Goal: Task Accomplishment & Management: Use online tool/utility

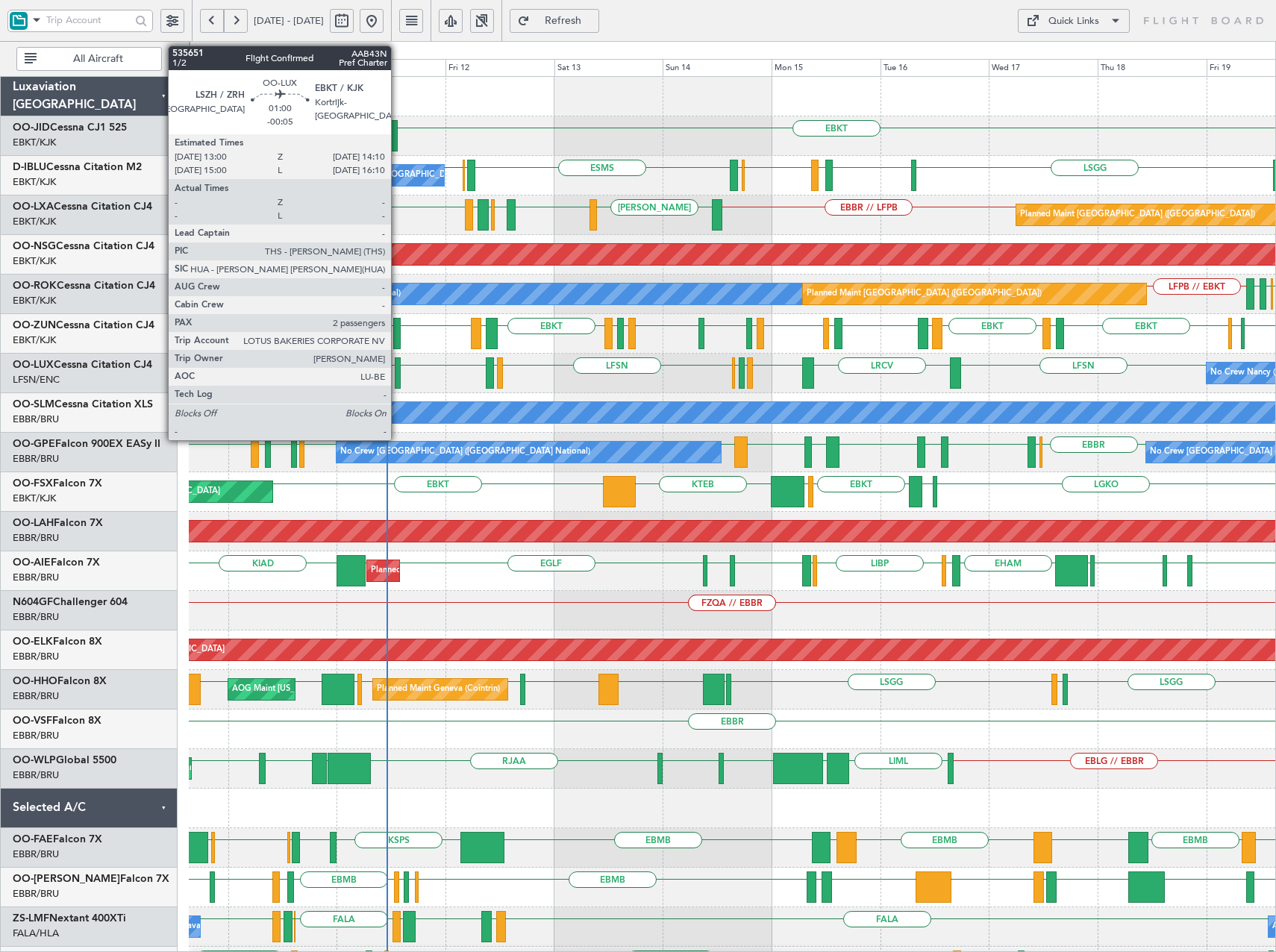
click at [398, 370] on div at bounding box center [397, 372] width 6 height 32
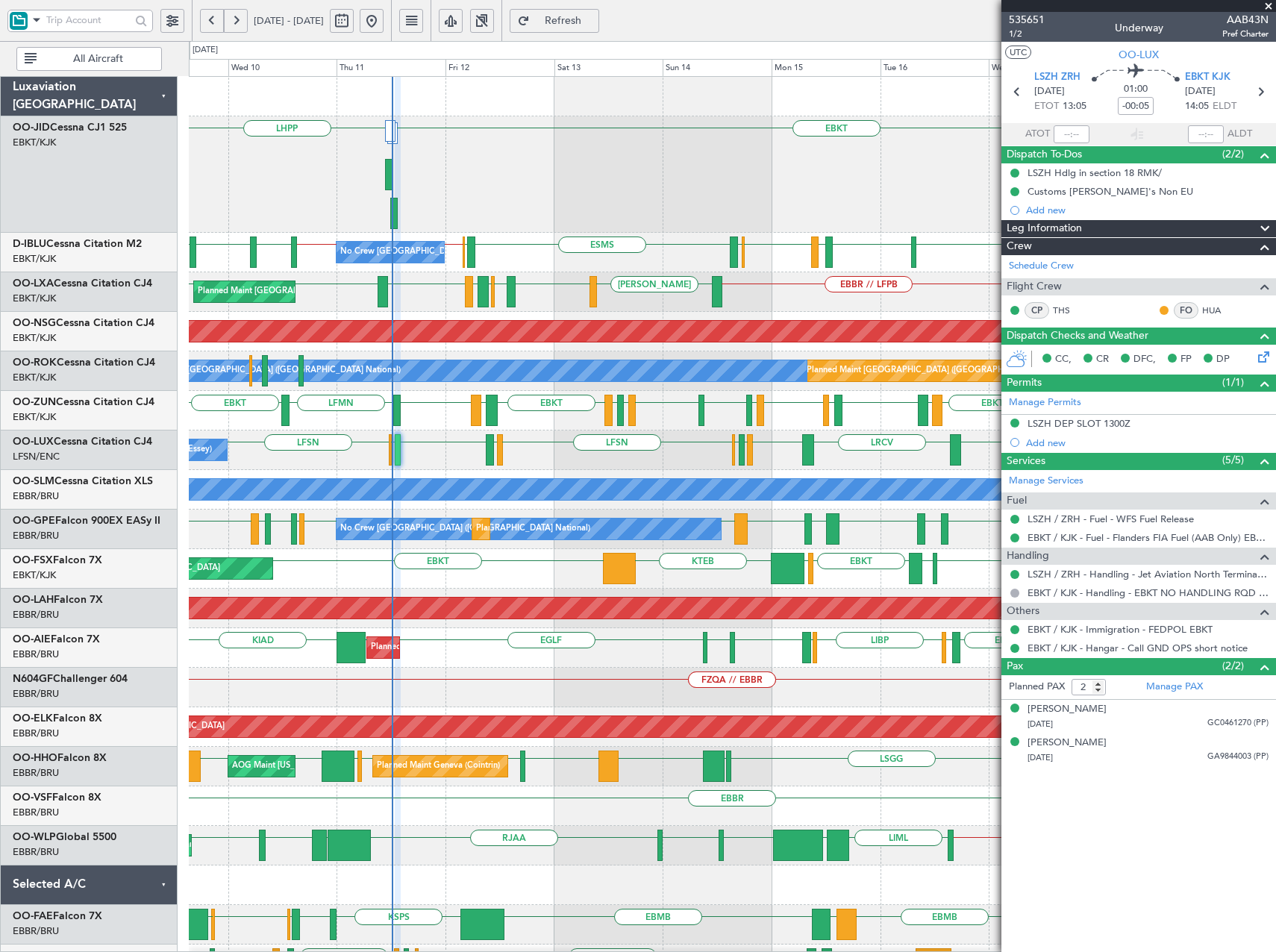
drag, startPoint x: 1272, startPoint y: 5, endPoint x: 1224, endPoint y: 28, distance: 53.2
click at [1272, 5] on span at bounding box center [1268, 7] width 15 height 14
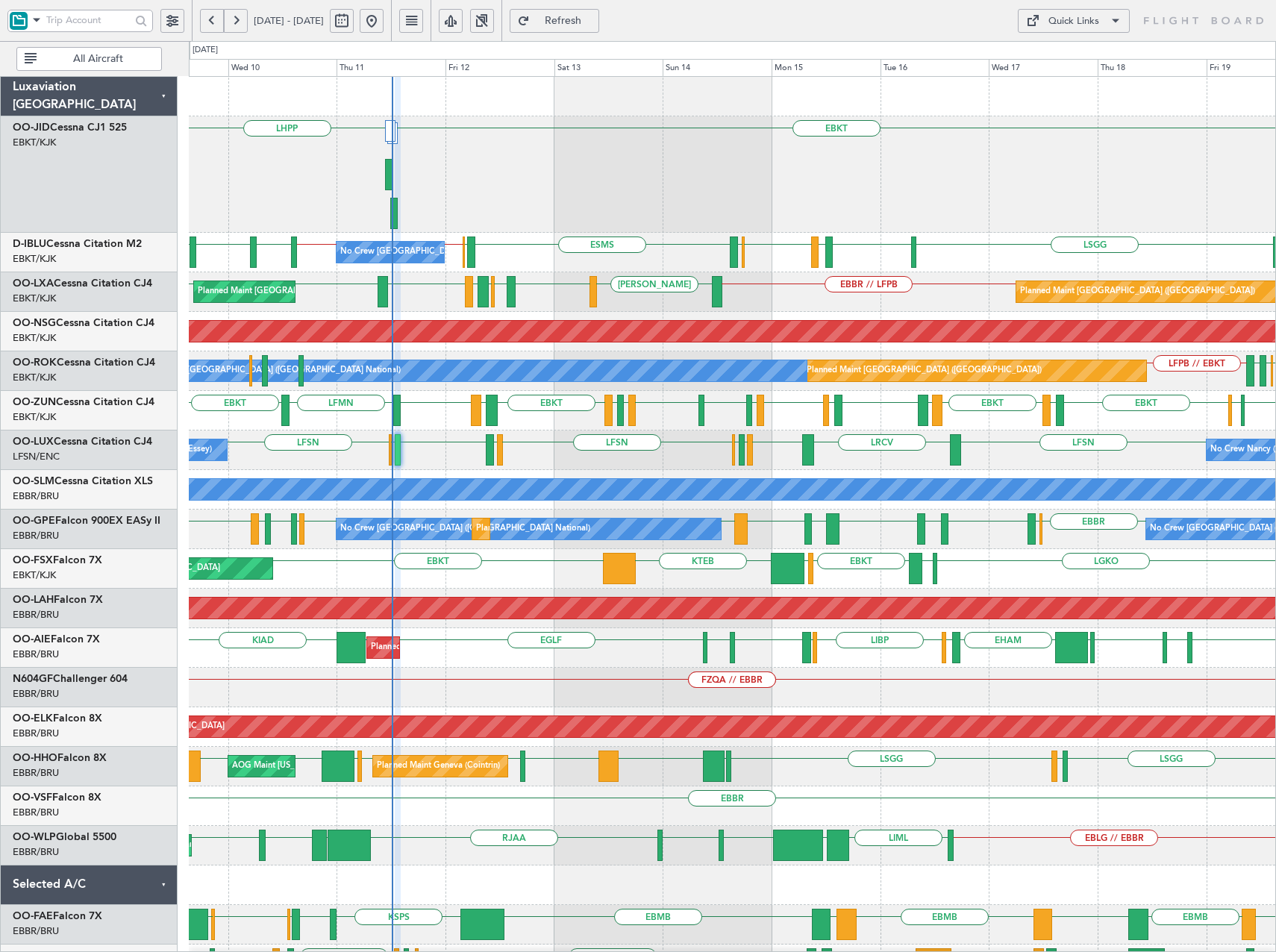
type input "0"
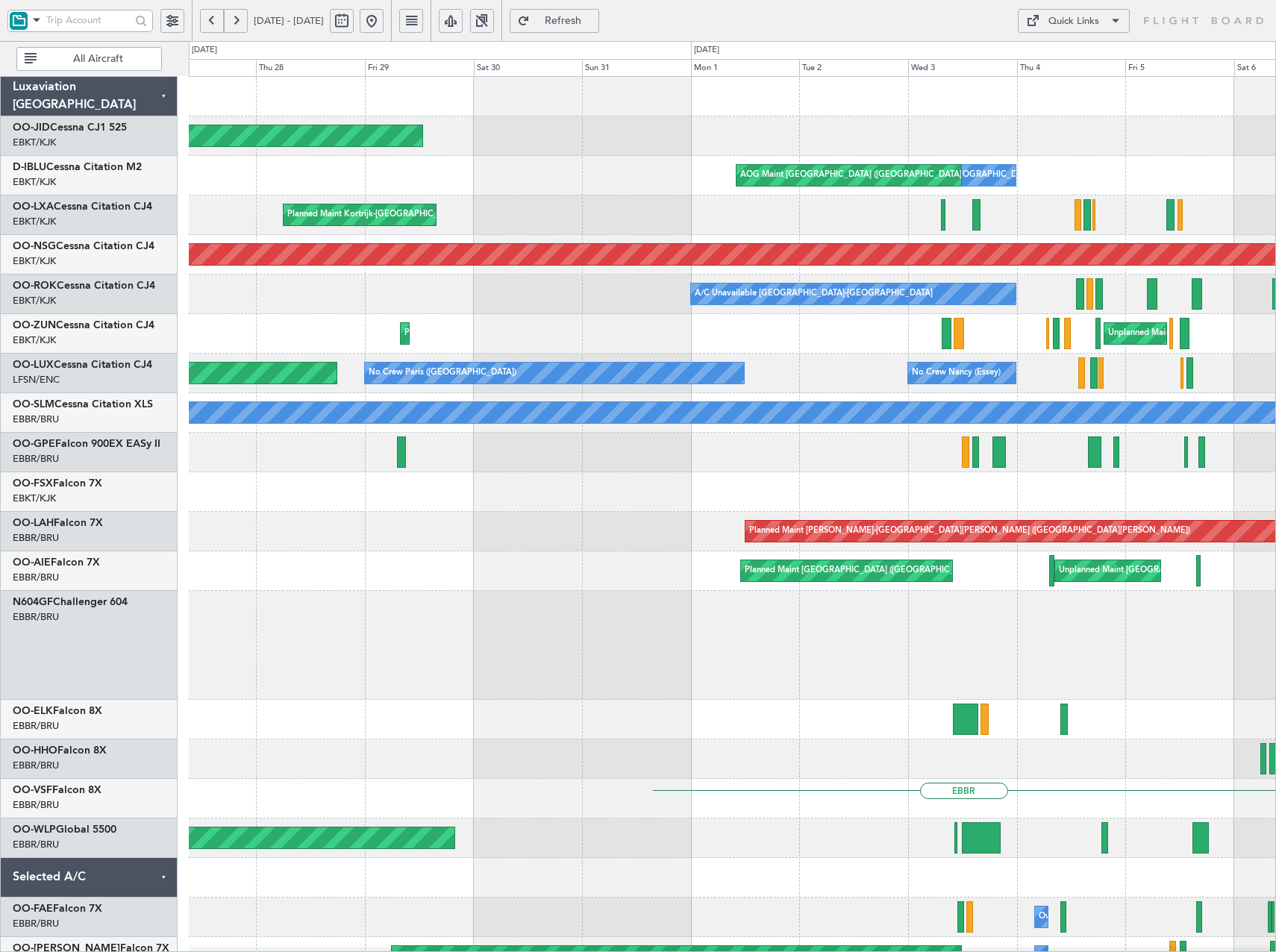
click at [1275, 362] on html "09 Sep 2025 - 19 Sep 2025 Refresh Quick Links All Aircraft AOG Maint Kortrijk-W…" at bounding box center [638, 476] width 1276 height 952
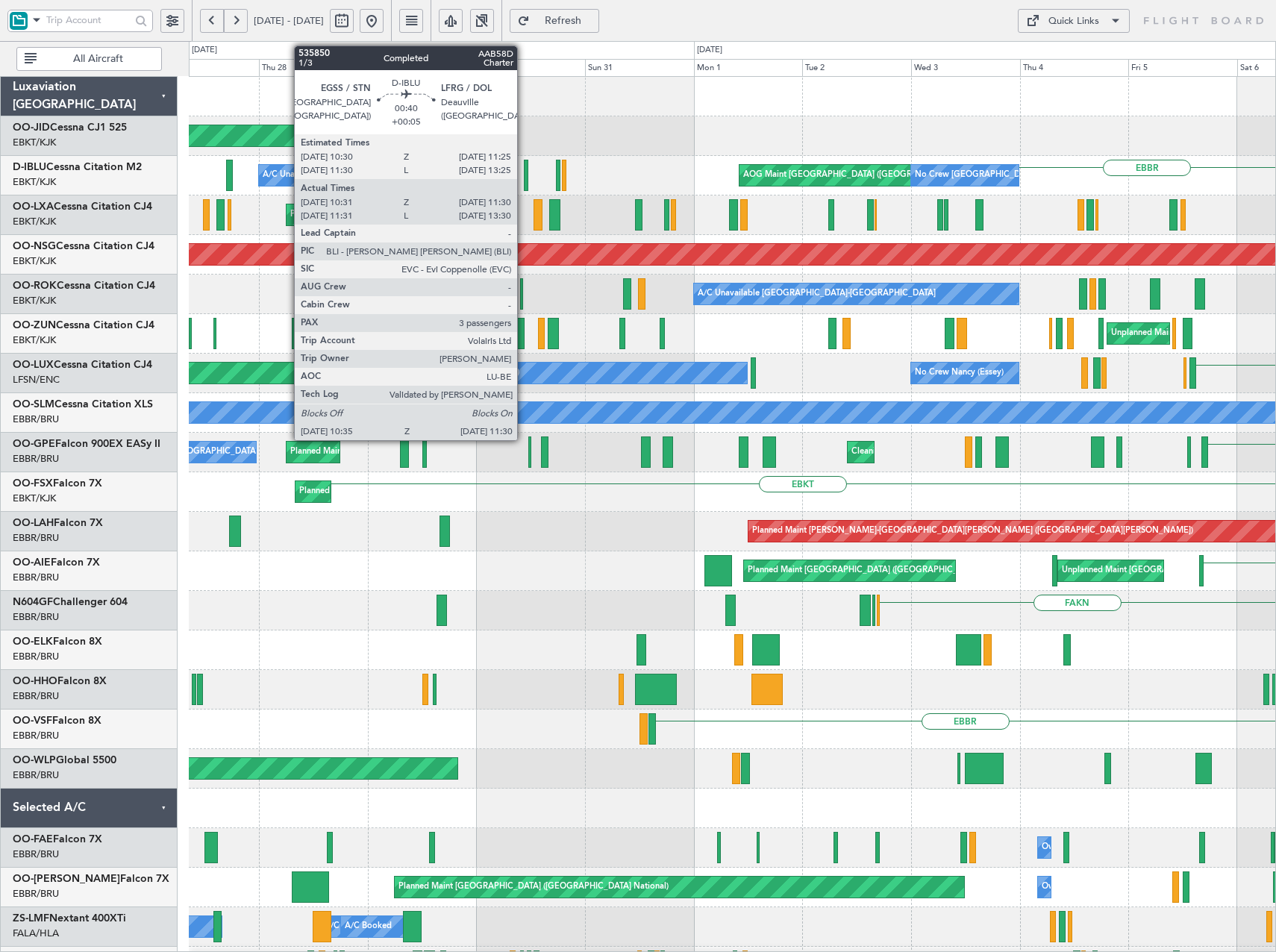
click at [523, 171] on div at bounding box center [525, 175] width 4 height 32
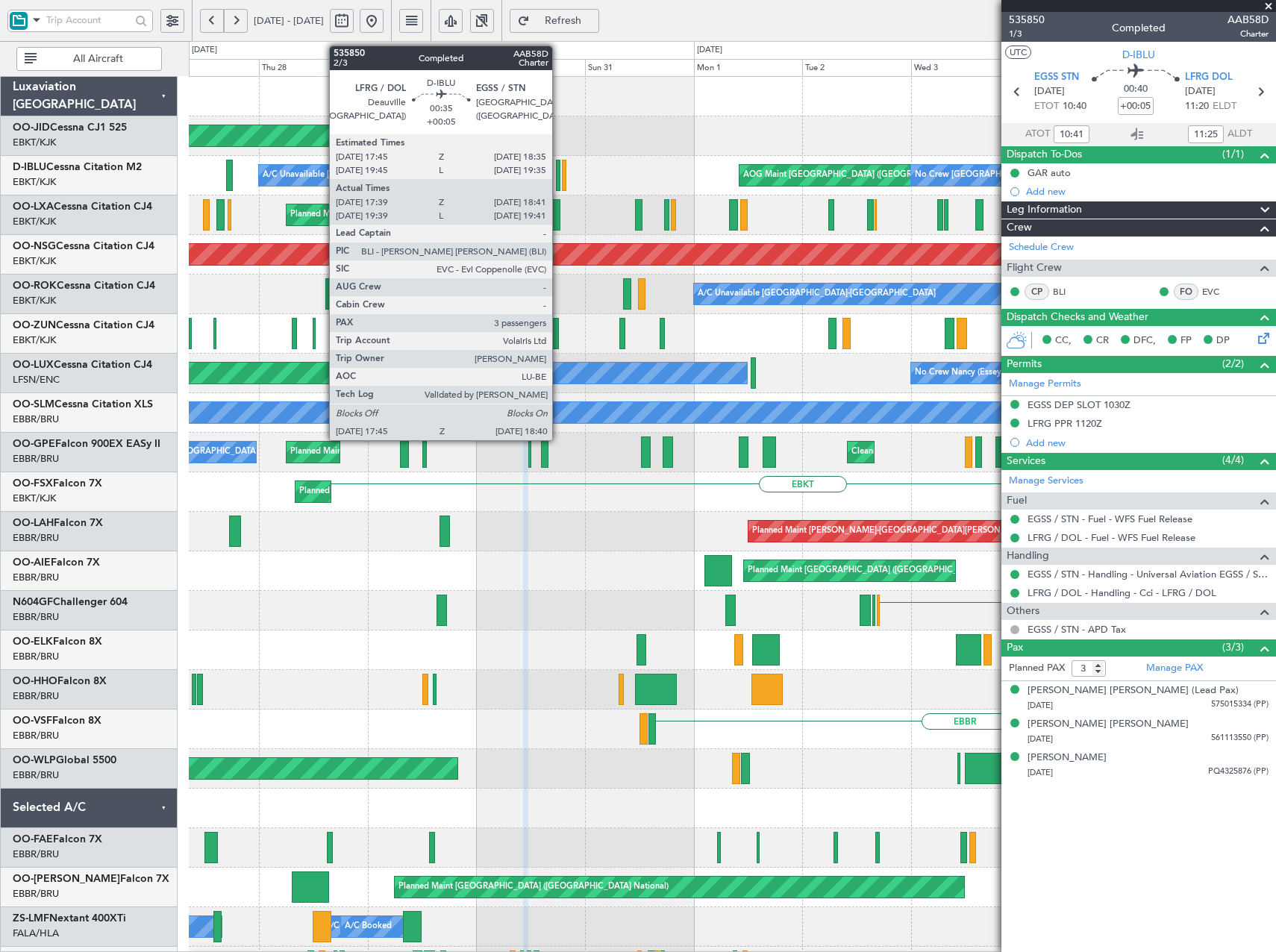
click at [559, 176] on div at bounding box center [557, 175] width 4 height 32
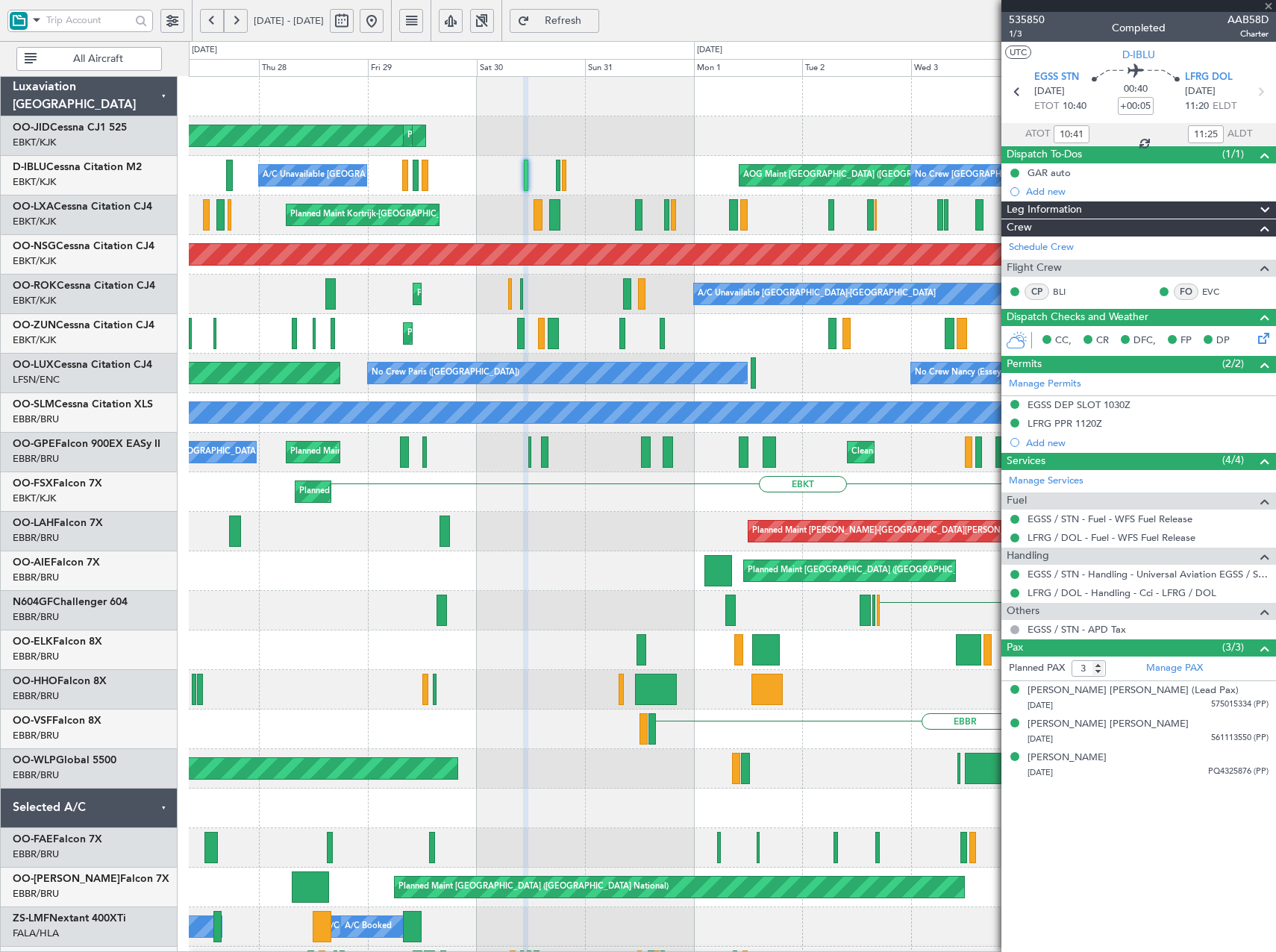
type input "17:49"
type input "18:36"
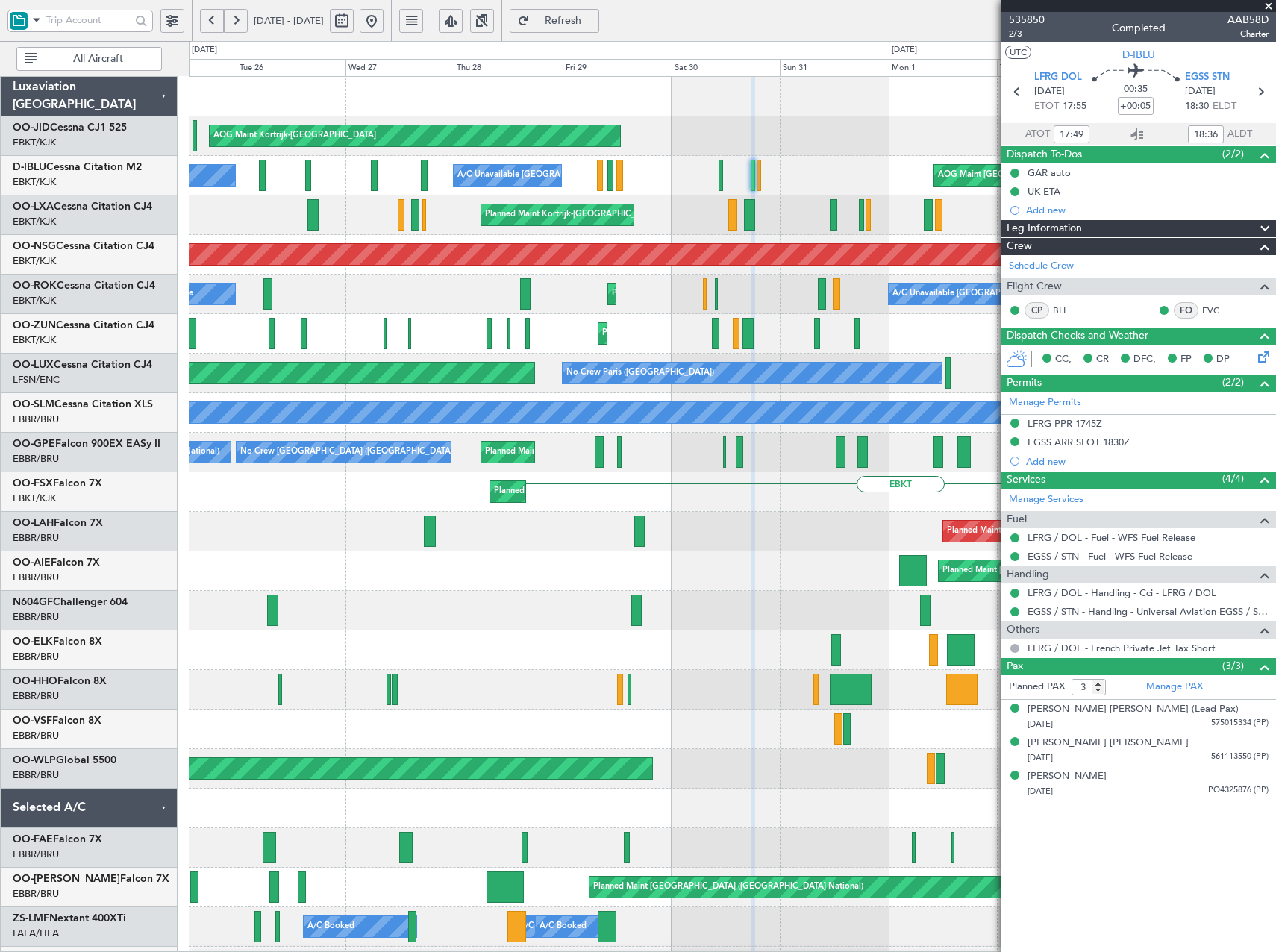
click at [636, 338] on div "Planned Maint Kortrijk-Wevelgem AOG Maint Kortrijk-Wevelgem Planned Maint Paris…" at bounding box center [731, 649] width 1086 height 1146
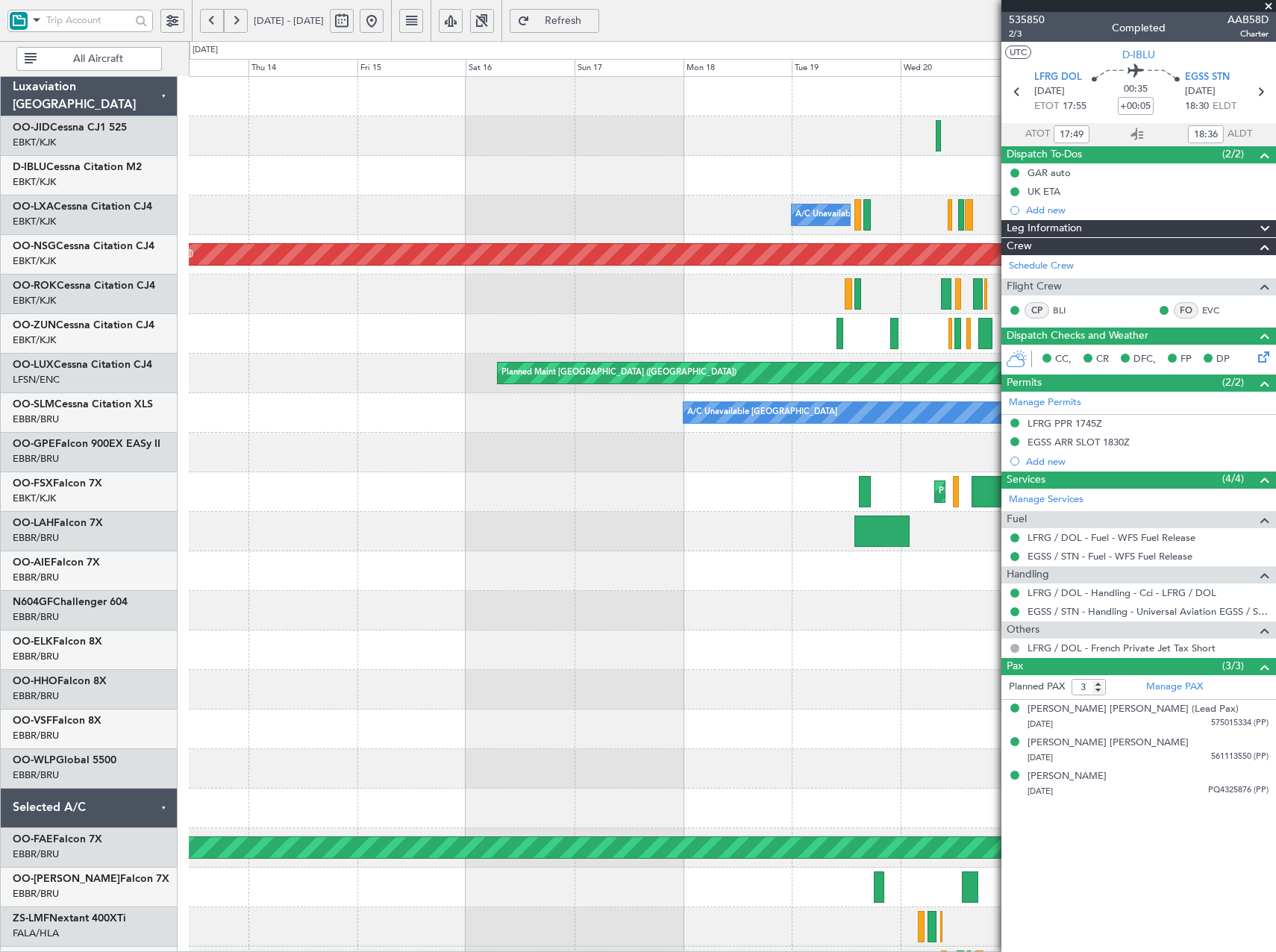
click at [1275, 465] on html "25 Aug 2025 - 04 Sep 2025 Refresh Quick Links All Aircraft Planned Maint Paris …" at bounding box center [638, 476] width 1276 height 952
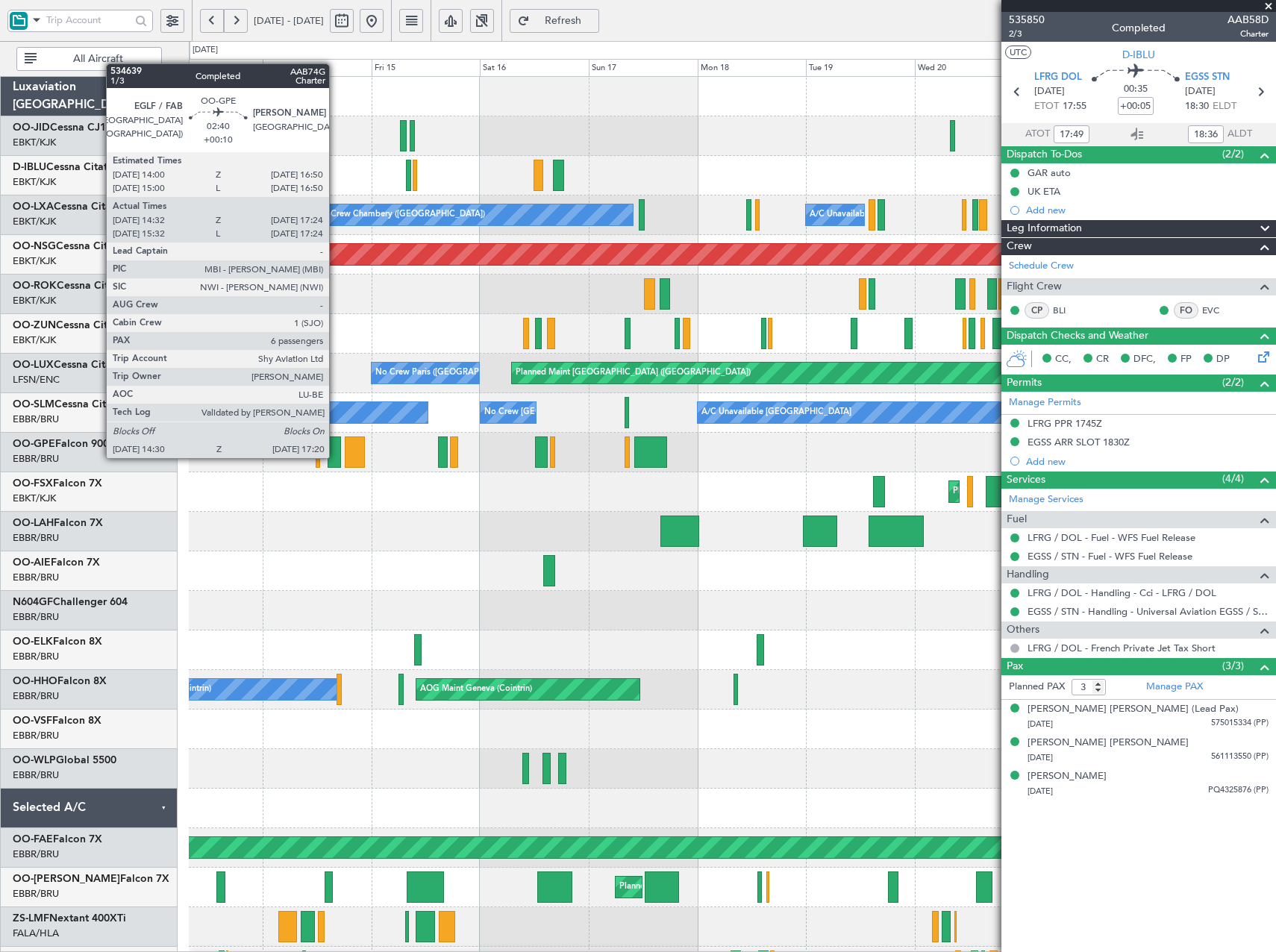
click at [336, 457] on div at bounding box center [334, 452] width 14 height 32
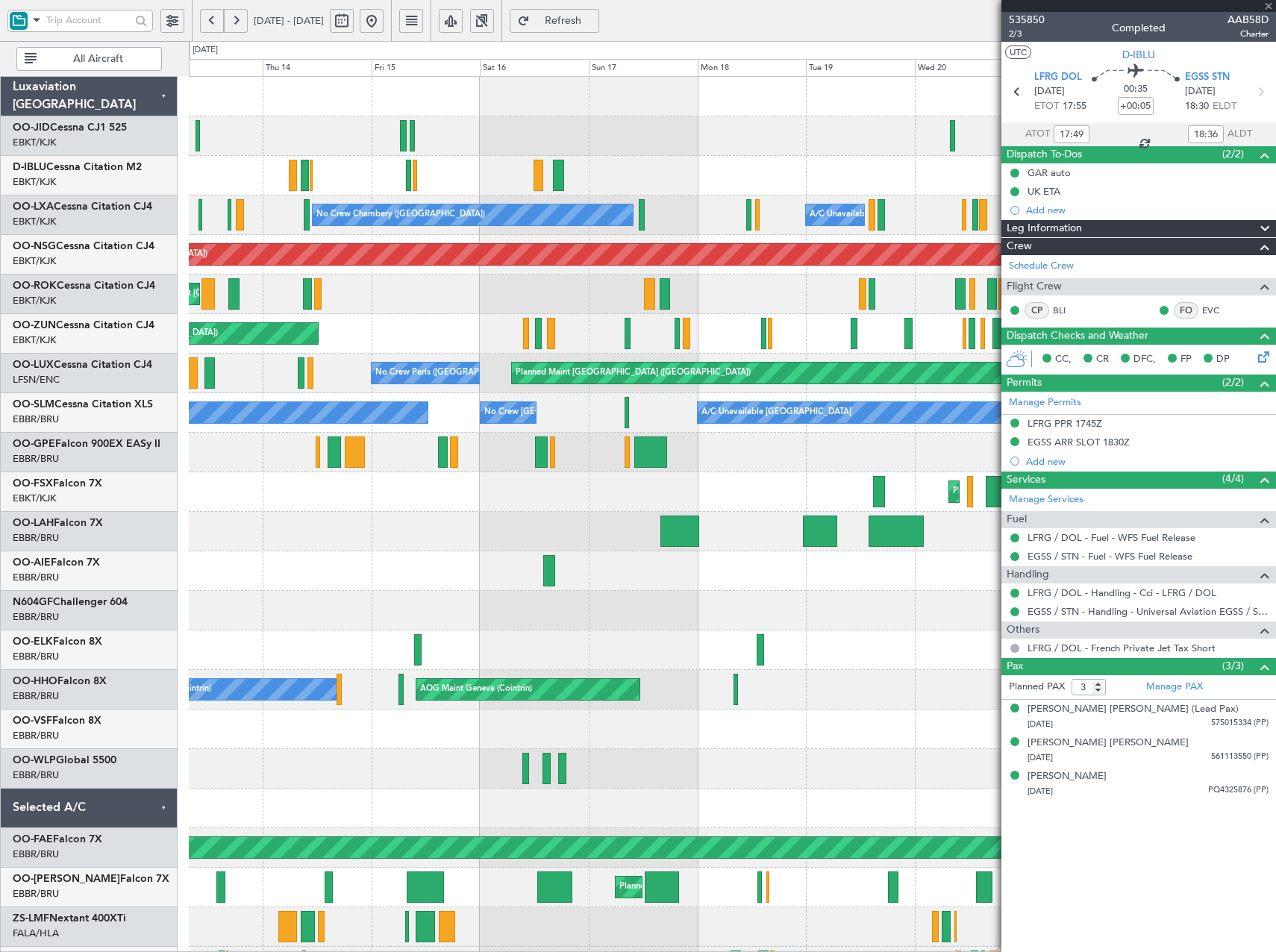
type input "+00:10"
type input "14:37"
type input "17:19"
type input "6"
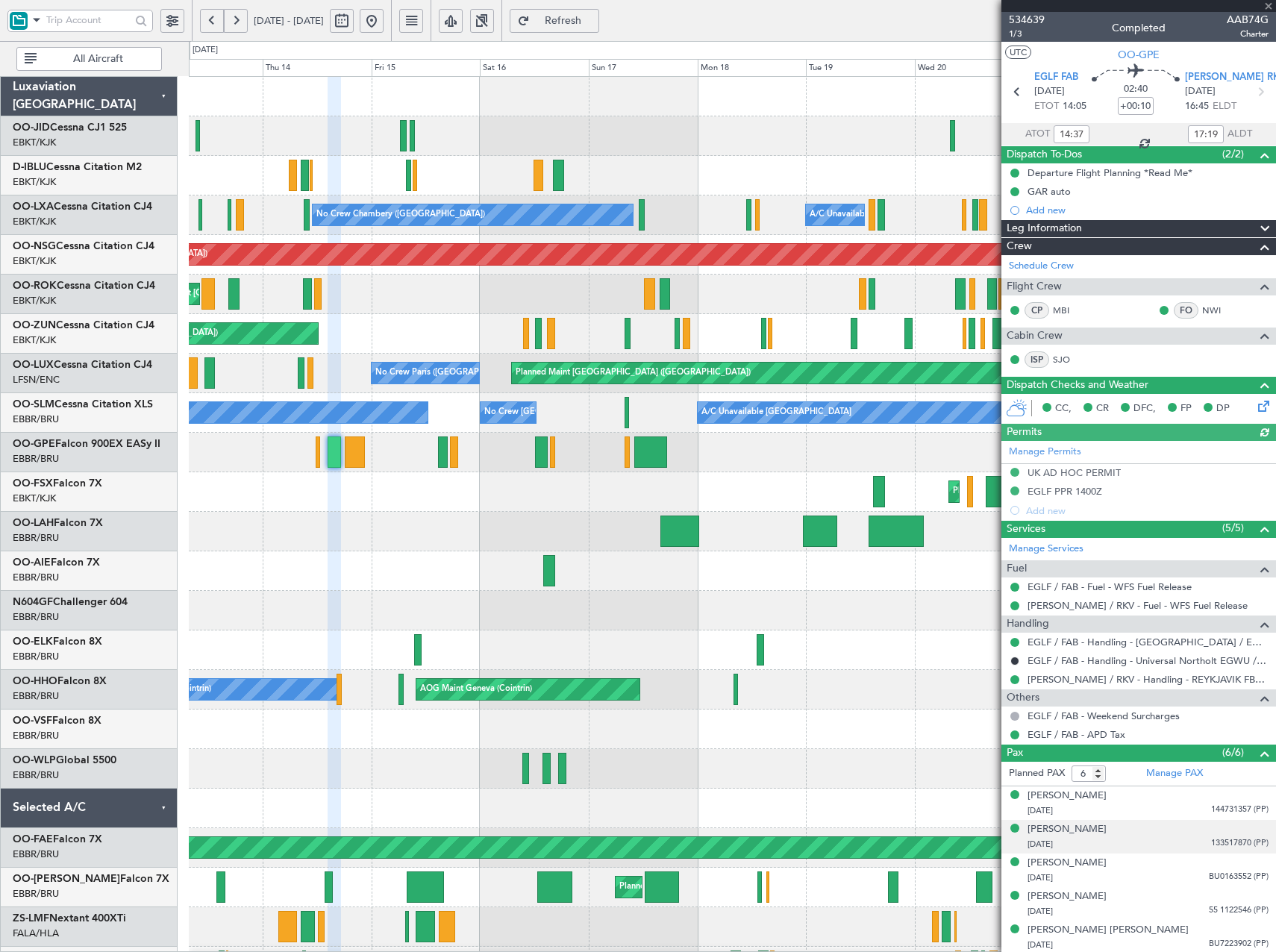
scroll to position [35, 0]
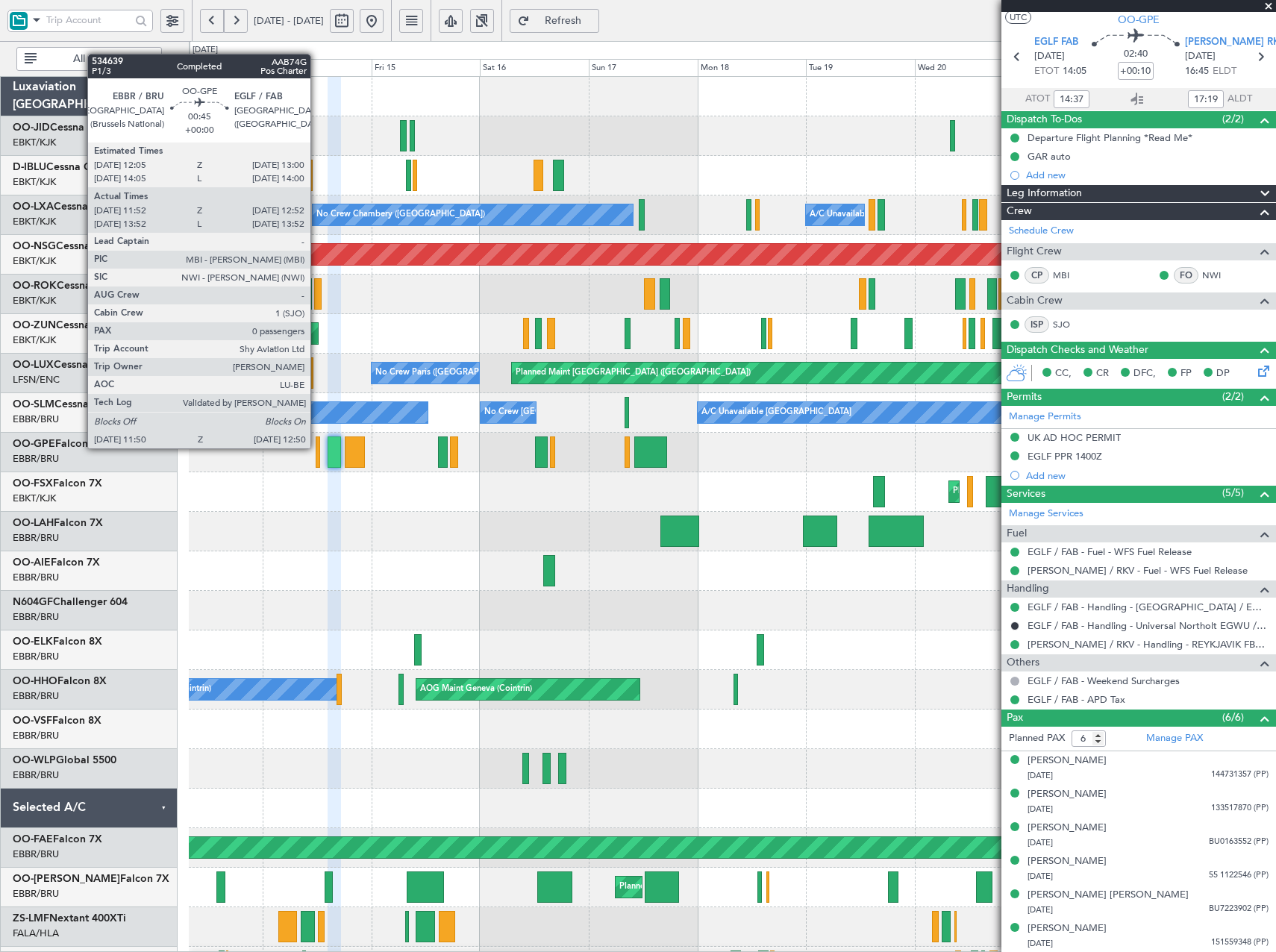
click at [317, 448] on div at bounding box center [318, 452] width 5 height 32
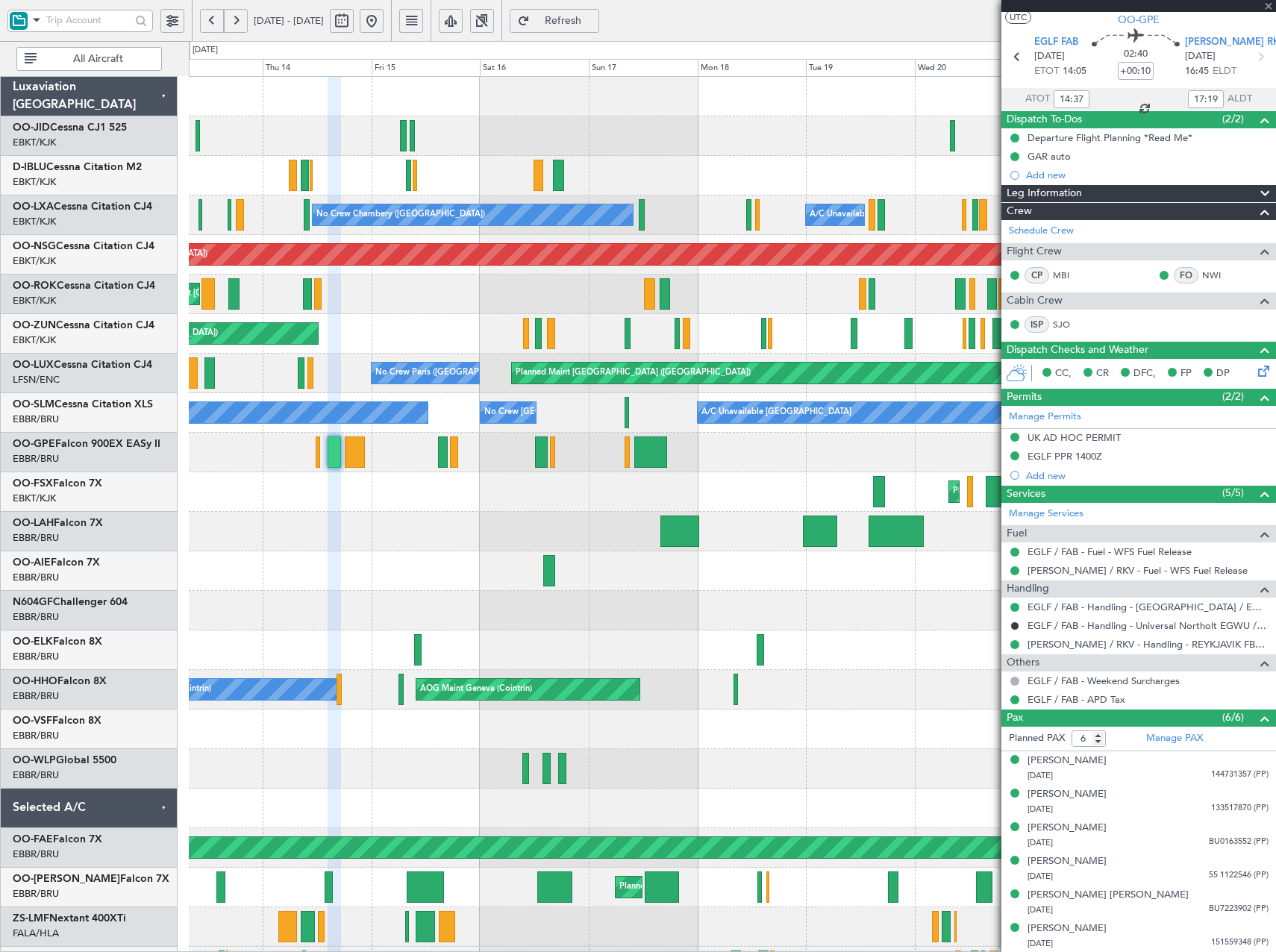
type input "11:57"
type input "12:47"
type input "0"
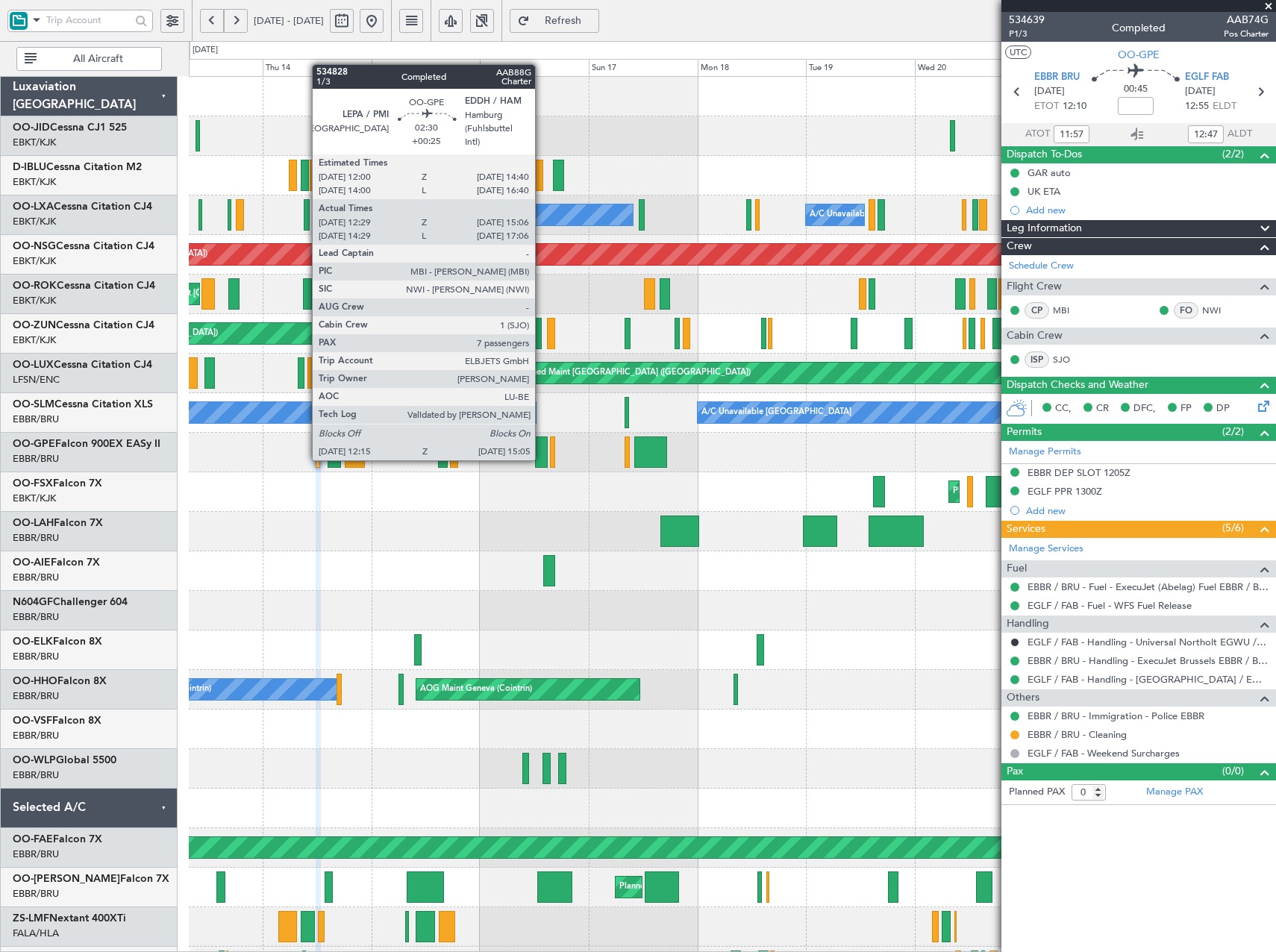
click at [541, 458] on div at bounding box center [542, 452] width 14 height 32
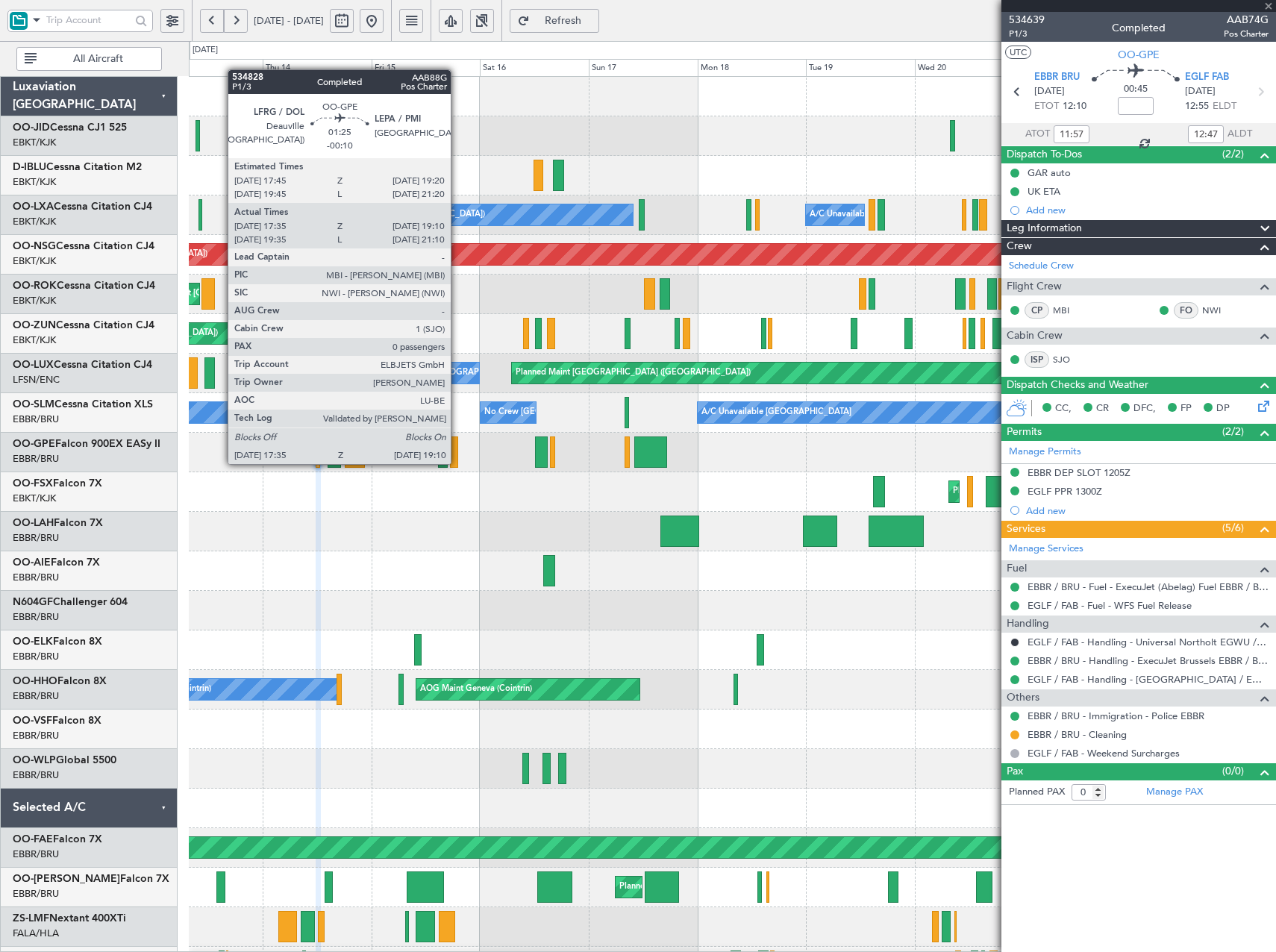
type input "+00:25"
type input "12:34"
type input "15:01"
type input "7"
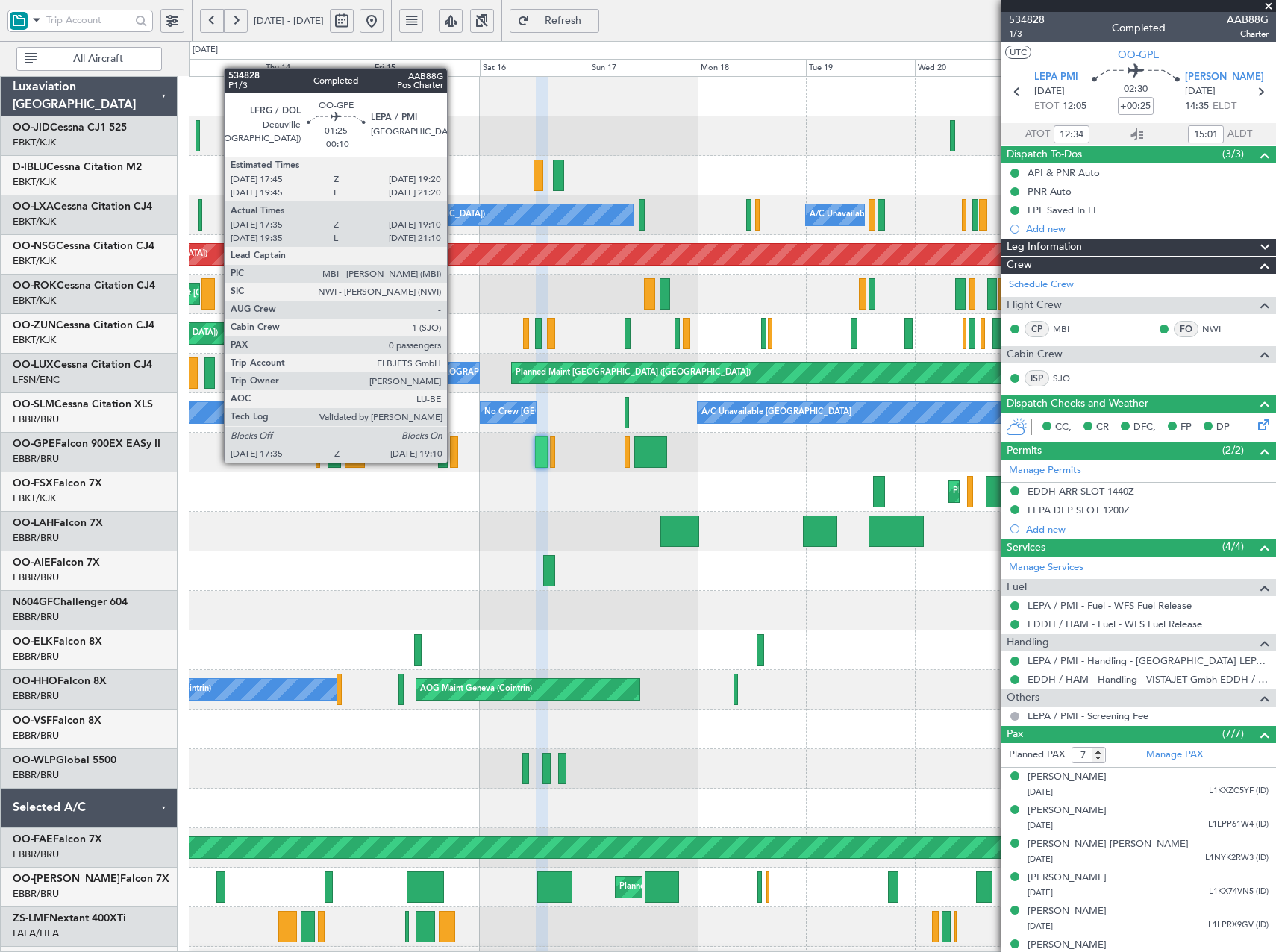
click at [453, 461] on div at bounding box center [453, 452] width 8 height 32
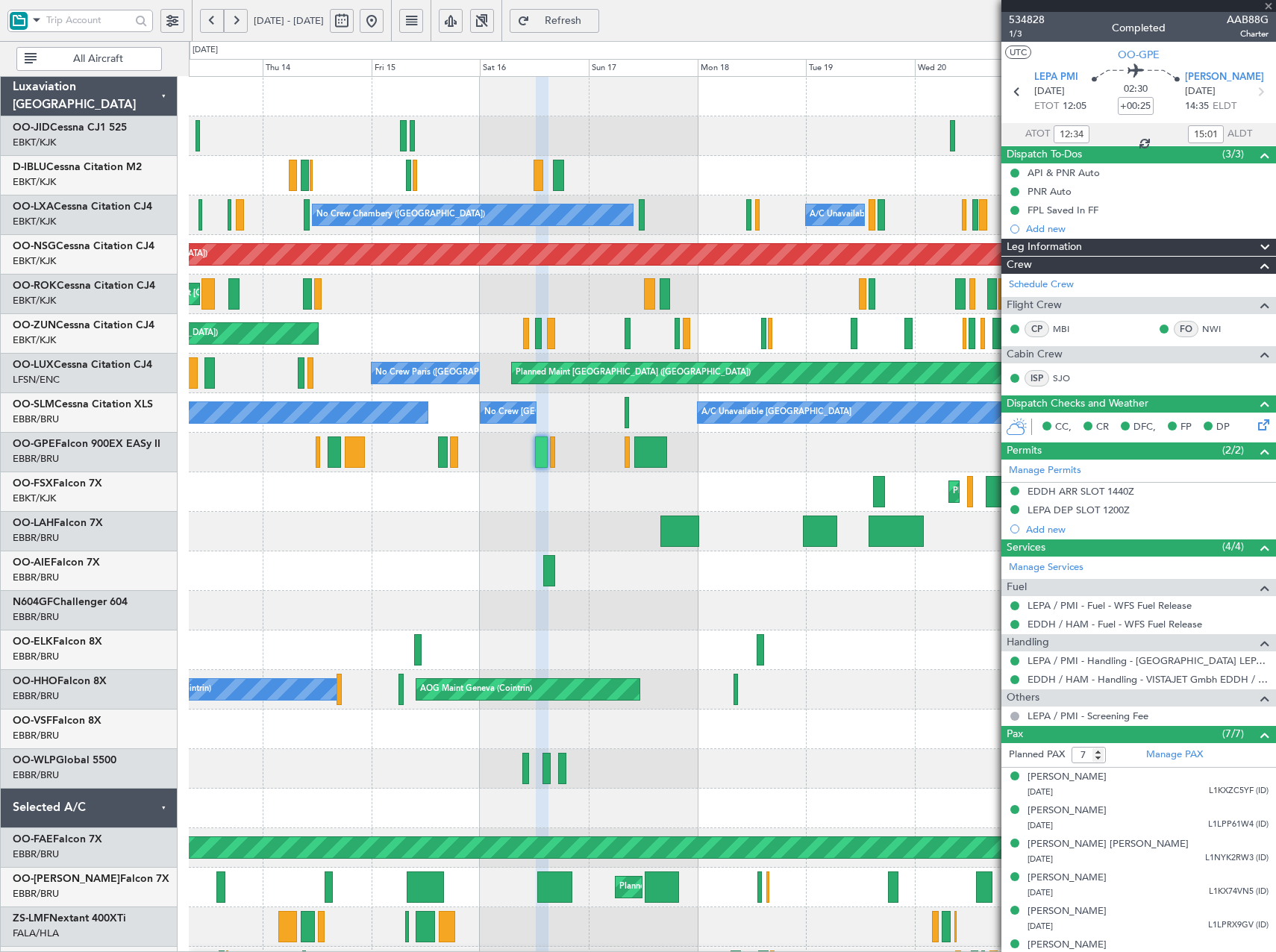
type input "-00:10"
type input "17:40"
type input "19:05"
type input "0"
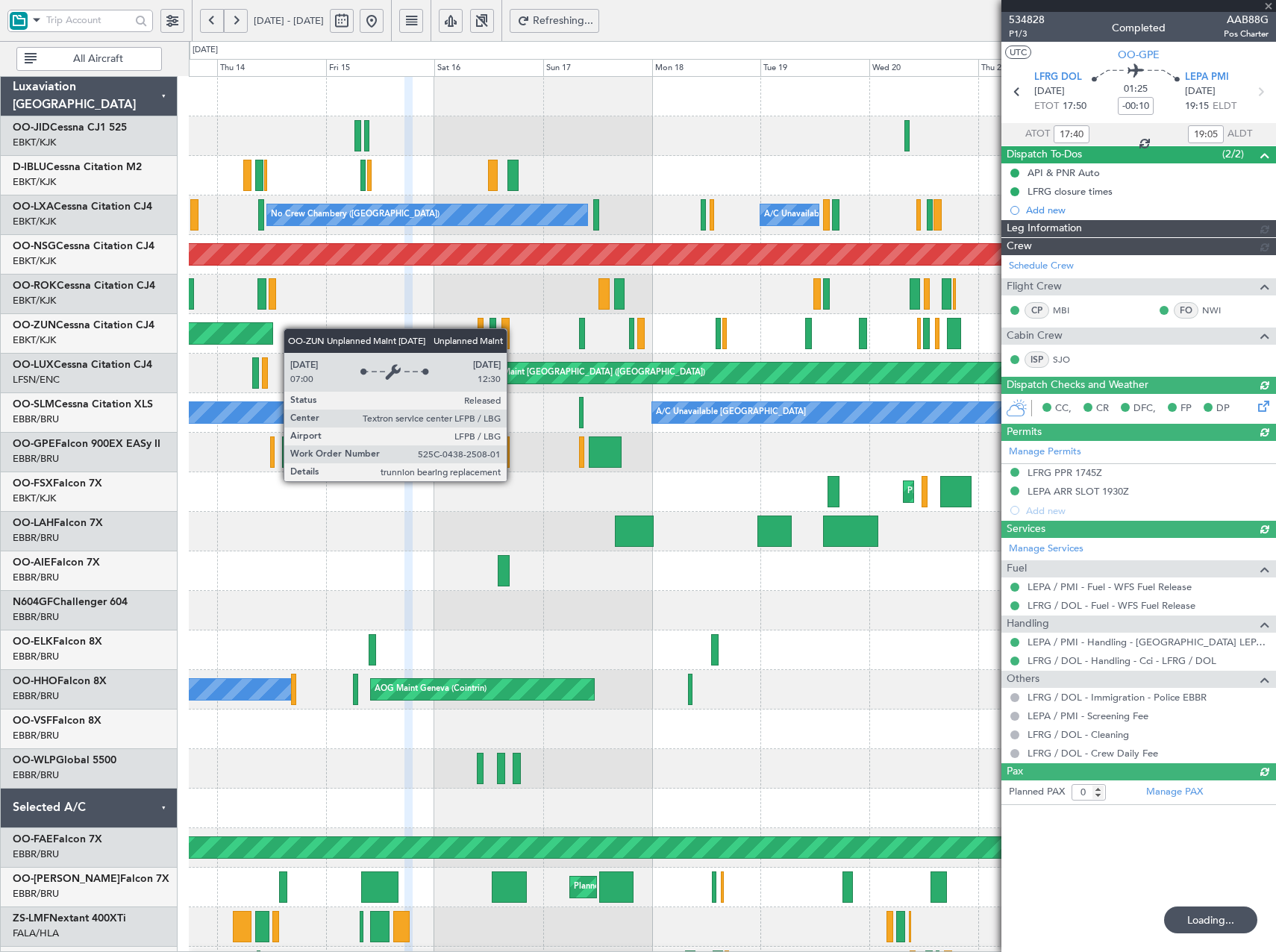
click at [0, 369] on html "13 Aug 2025 - 23 Aug 2025 Refreshing... Quick Links All Aircraft Planned Maint …" at bounding box center [638, 476] width 1276 height 952
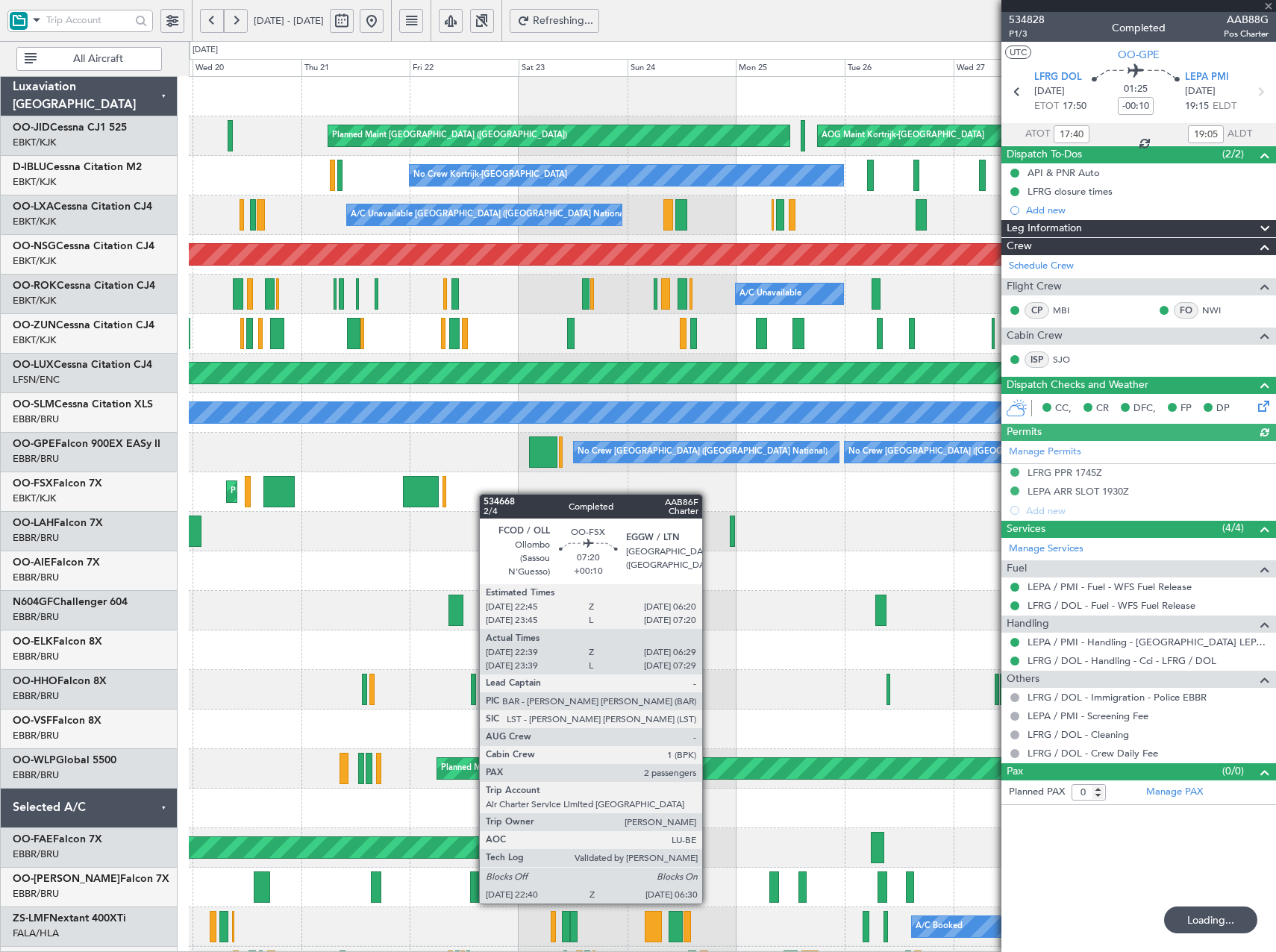
click at [496, 496] on div "Planned Maint Kortrijk-Wevelgem Planned Maint Kortrijk-Wevelgem" at bounding box center [731, 492] width 1086 height 39
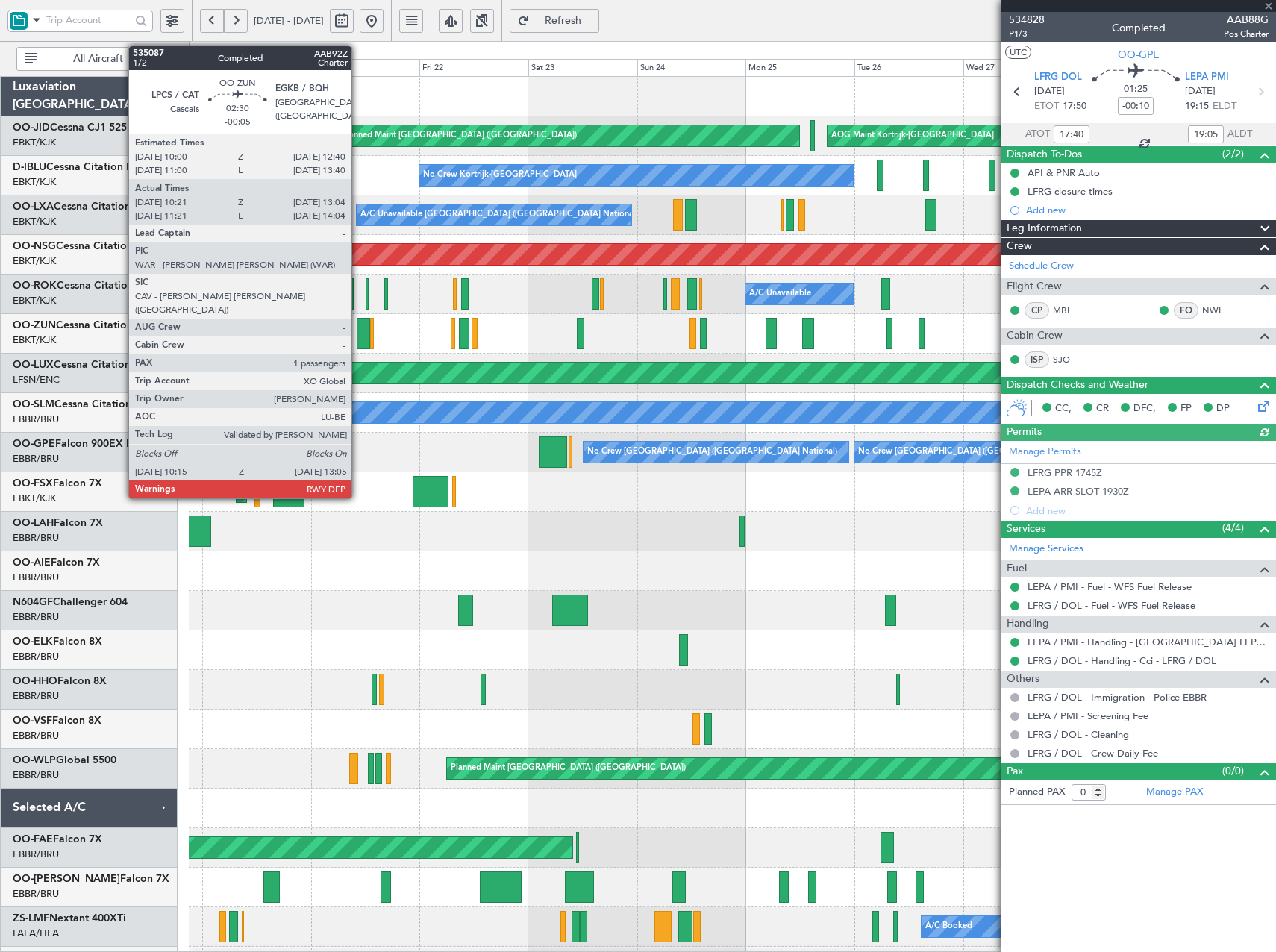
click at [358, 332] on div at bounding box center [363, 333] width 14 height 32
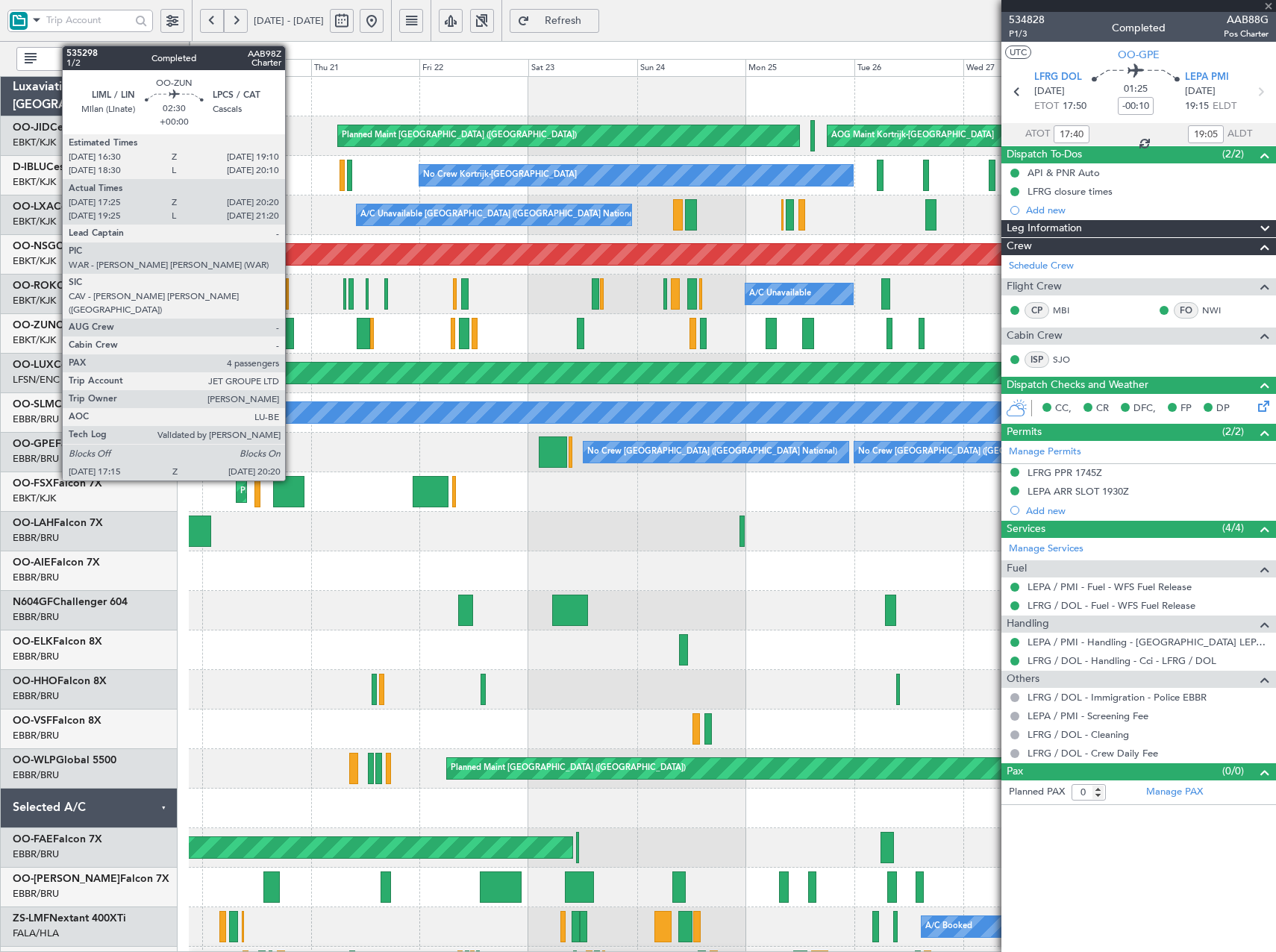
type input "-00:05"
type input "10:26"
type input "12:59"
type input "1"
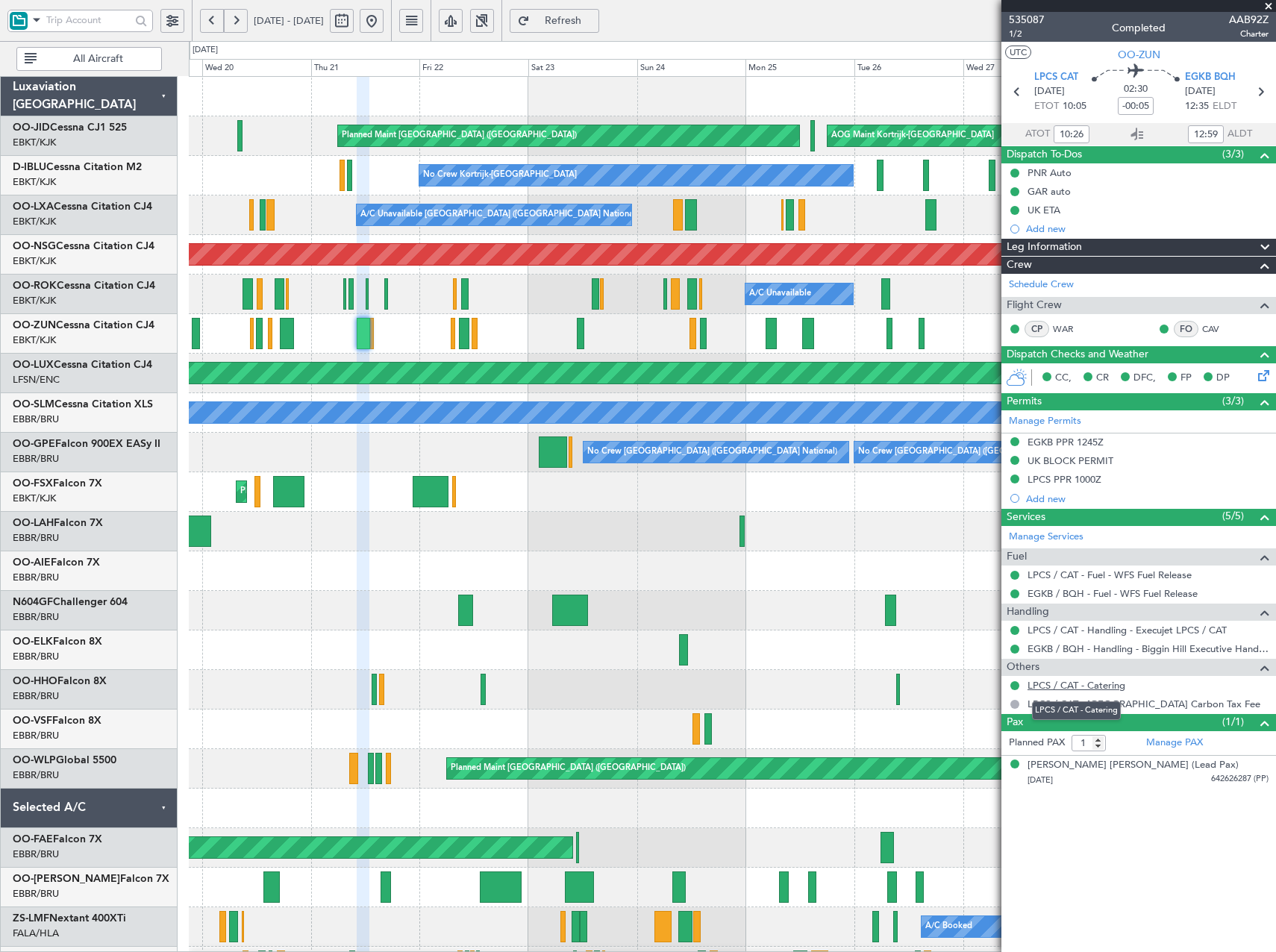
click at [1083, 684] on link "LPCS / CAT - Catering" at bounding box center [1076, 685] width 98 height 13
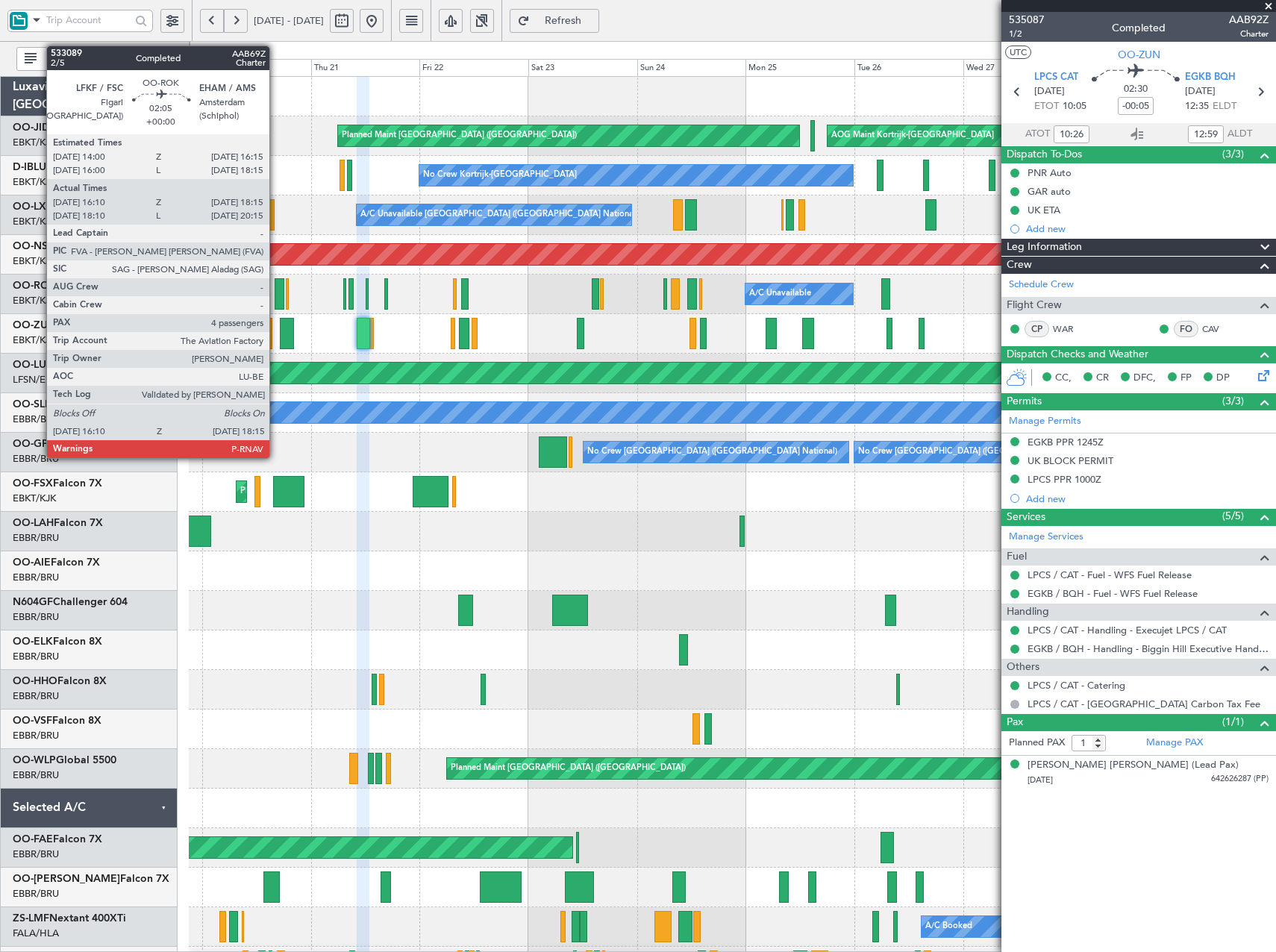
click at [276, 303] on div at bounding box center [279, 293] width 9 height 32
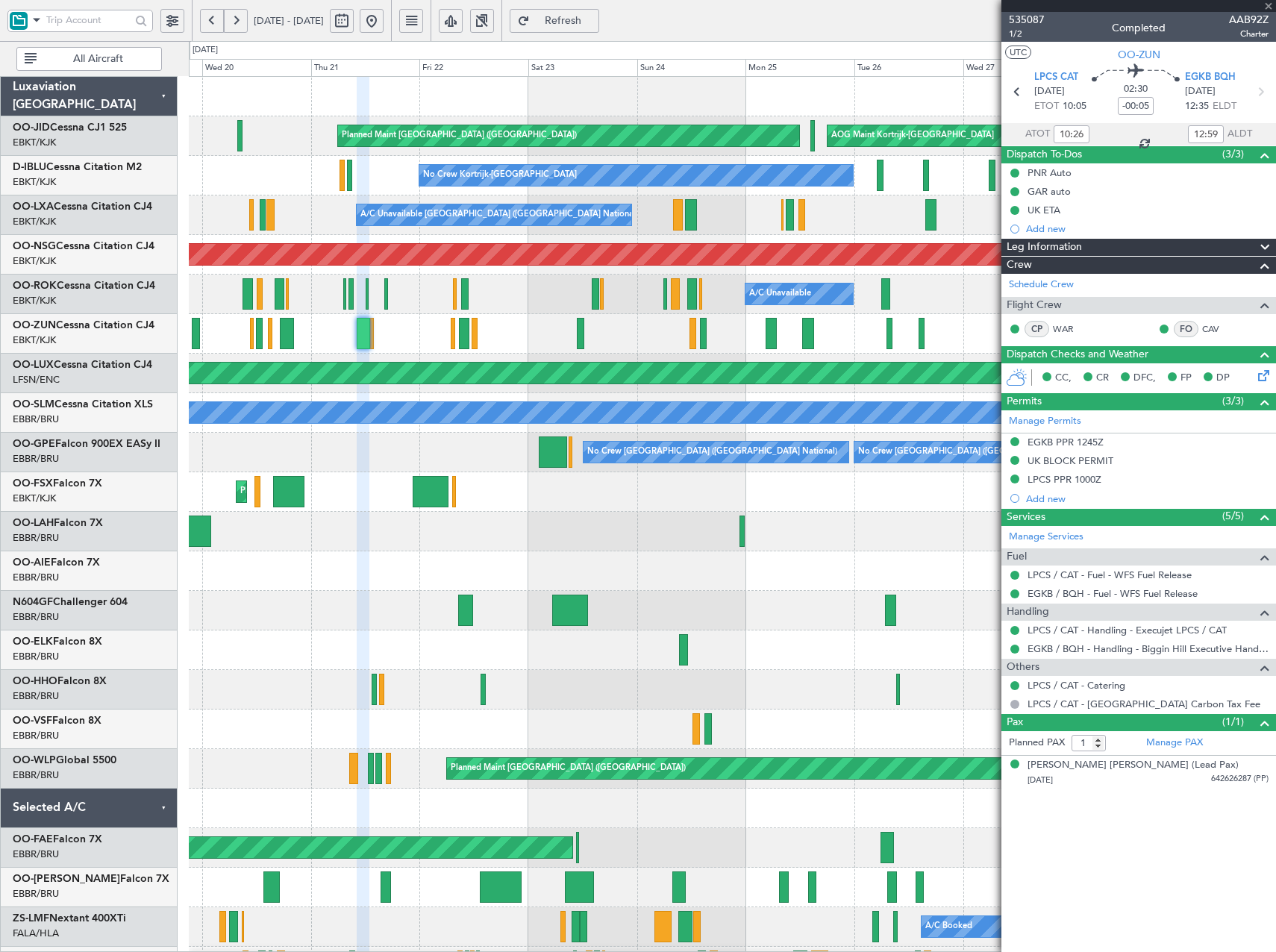
type input "16:15"
type input "18:10"
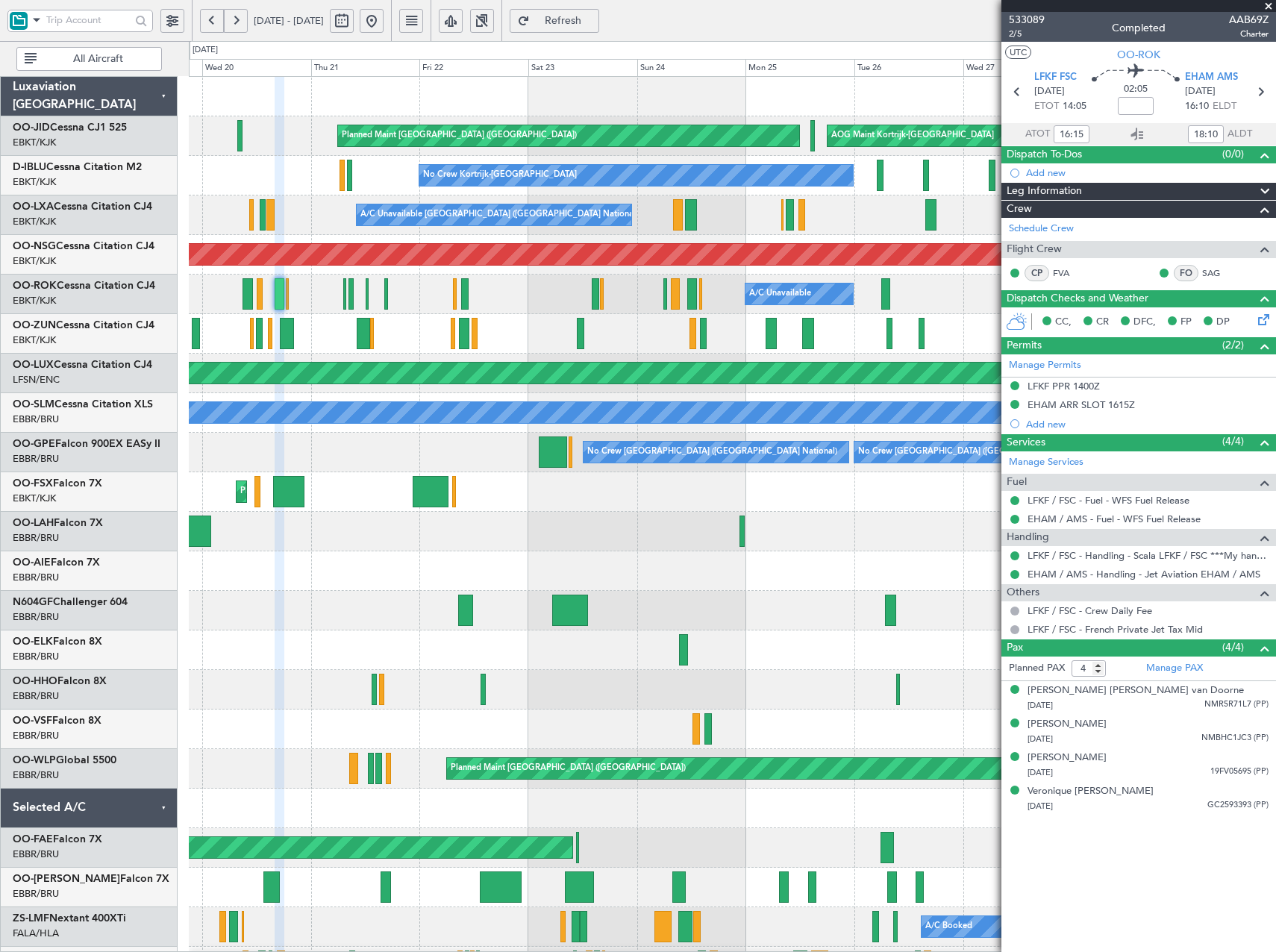
drag, startPoint x: 1272, startPoint y: 8, endPoint x: 1264, endPoint y: 8, distance: 8.0
click at [1272, 9] on span at bounding box center [1268, 7] width 15 height 14
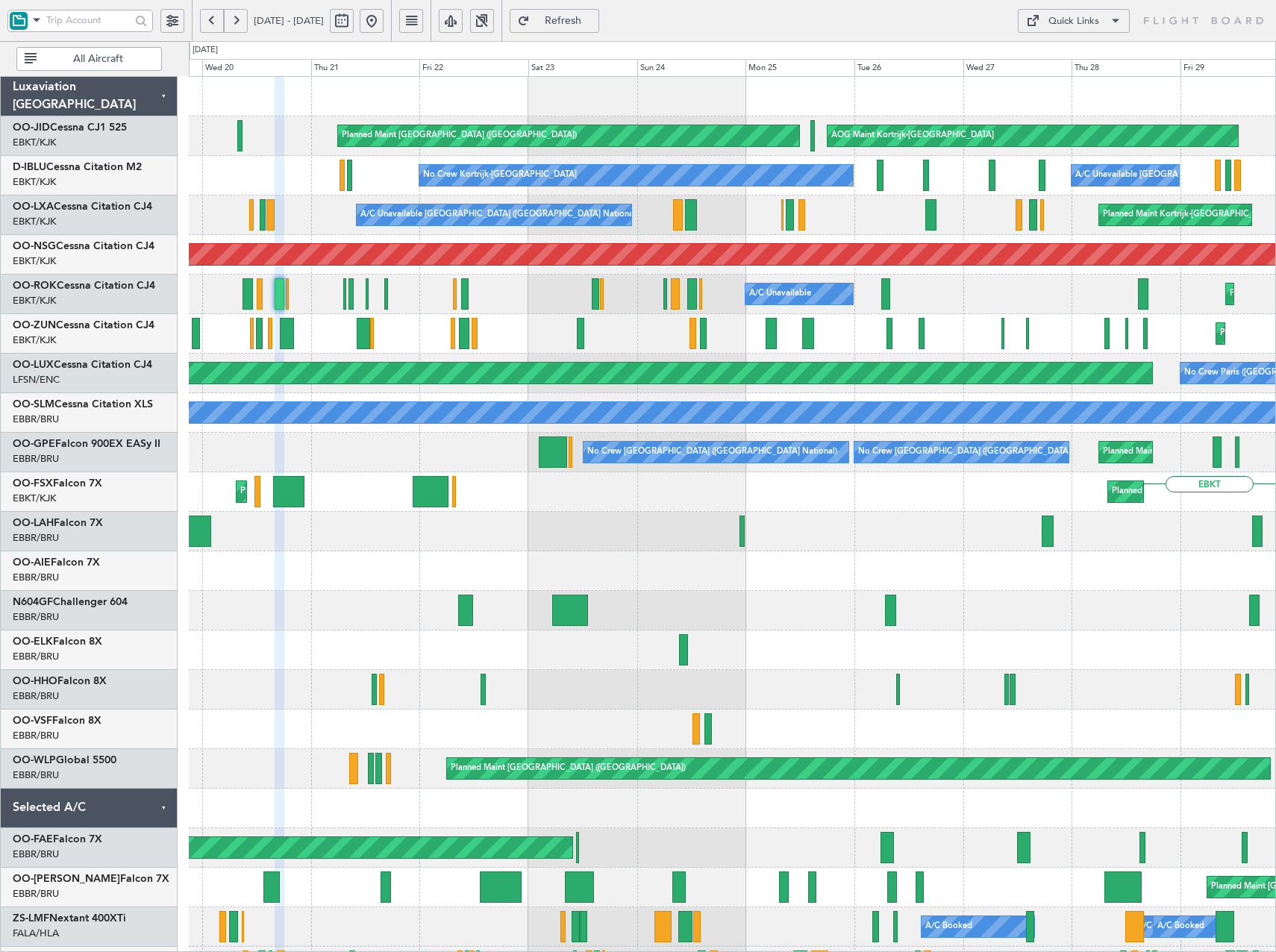
type input "0"
click at [384, 16] on button at bounding box center [372, 21] width 24 height 24
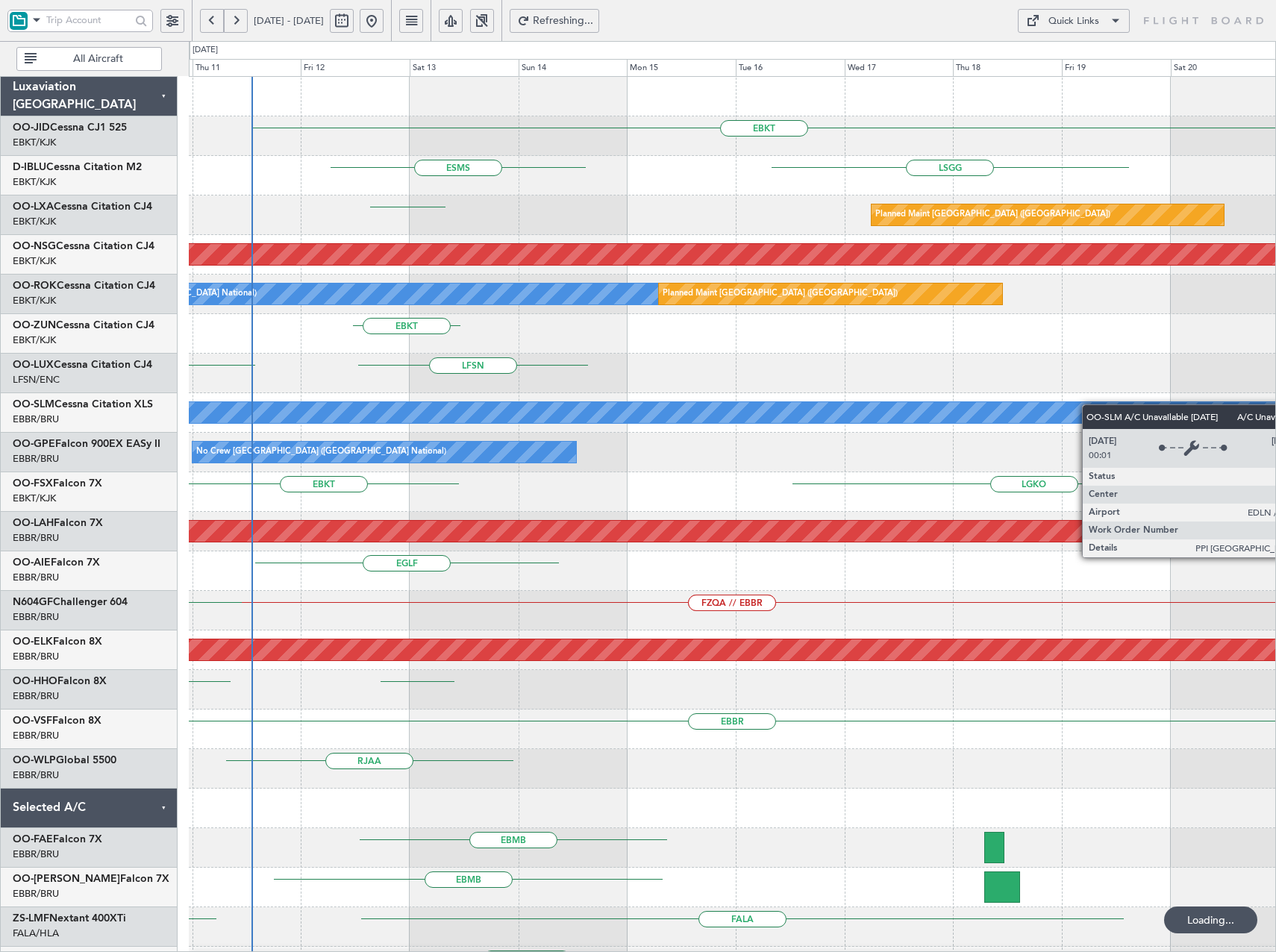
click at [280, 393] on div "A/C Unavailable [GEOGRAPHIC_DATA]" at bounding box center [731, 413] width 1086 height 39
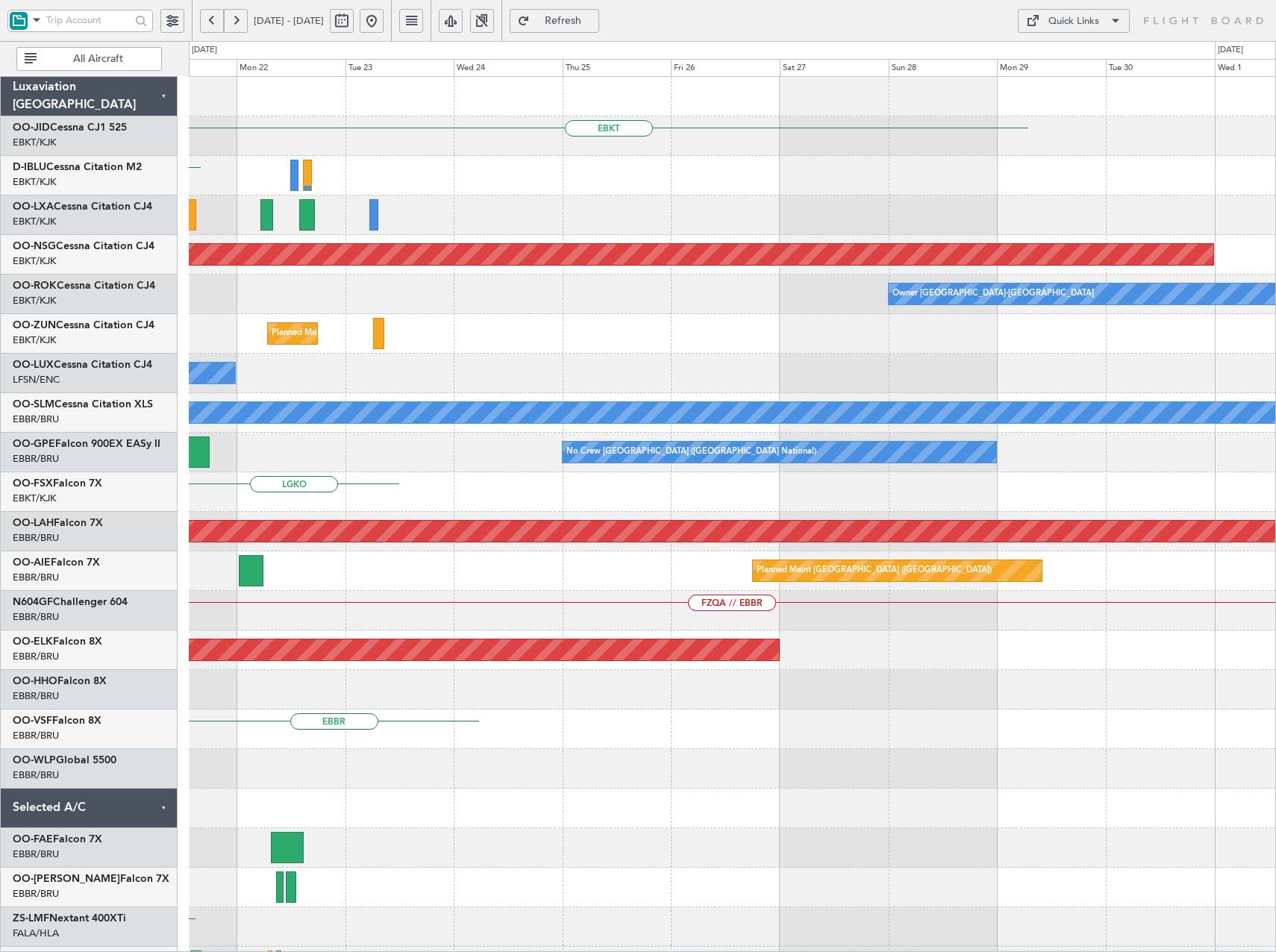
click at [740, 512] on div "EBKT LSGG Planned Maint Paris (Le Bourget) Planned Maint Paris (Le Bourget) Own…" at bounding box center [731, 610] width 1086 height 1068
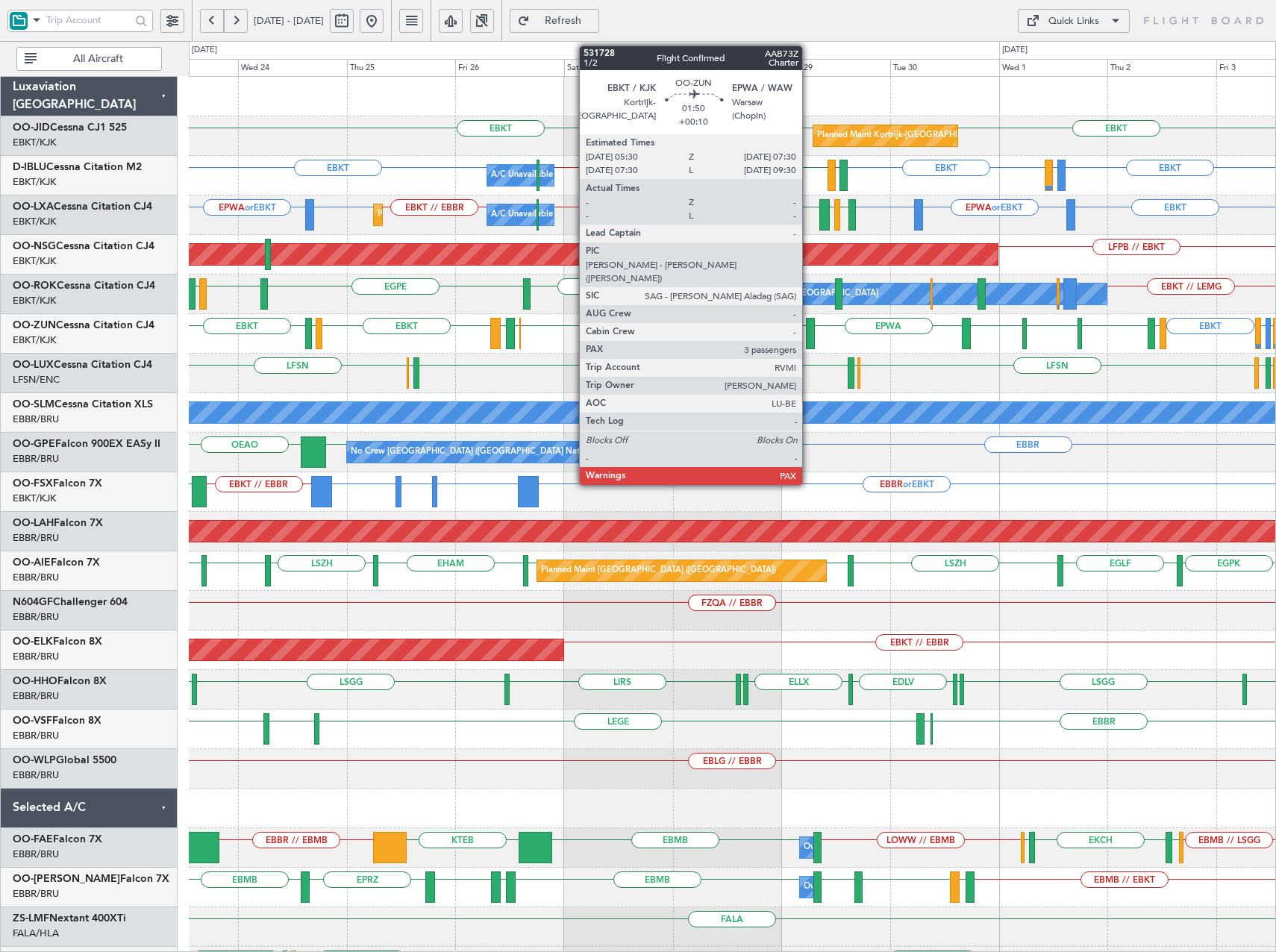
click at [809, 336] on div at bounding box center [810, 333] width 9 height 32
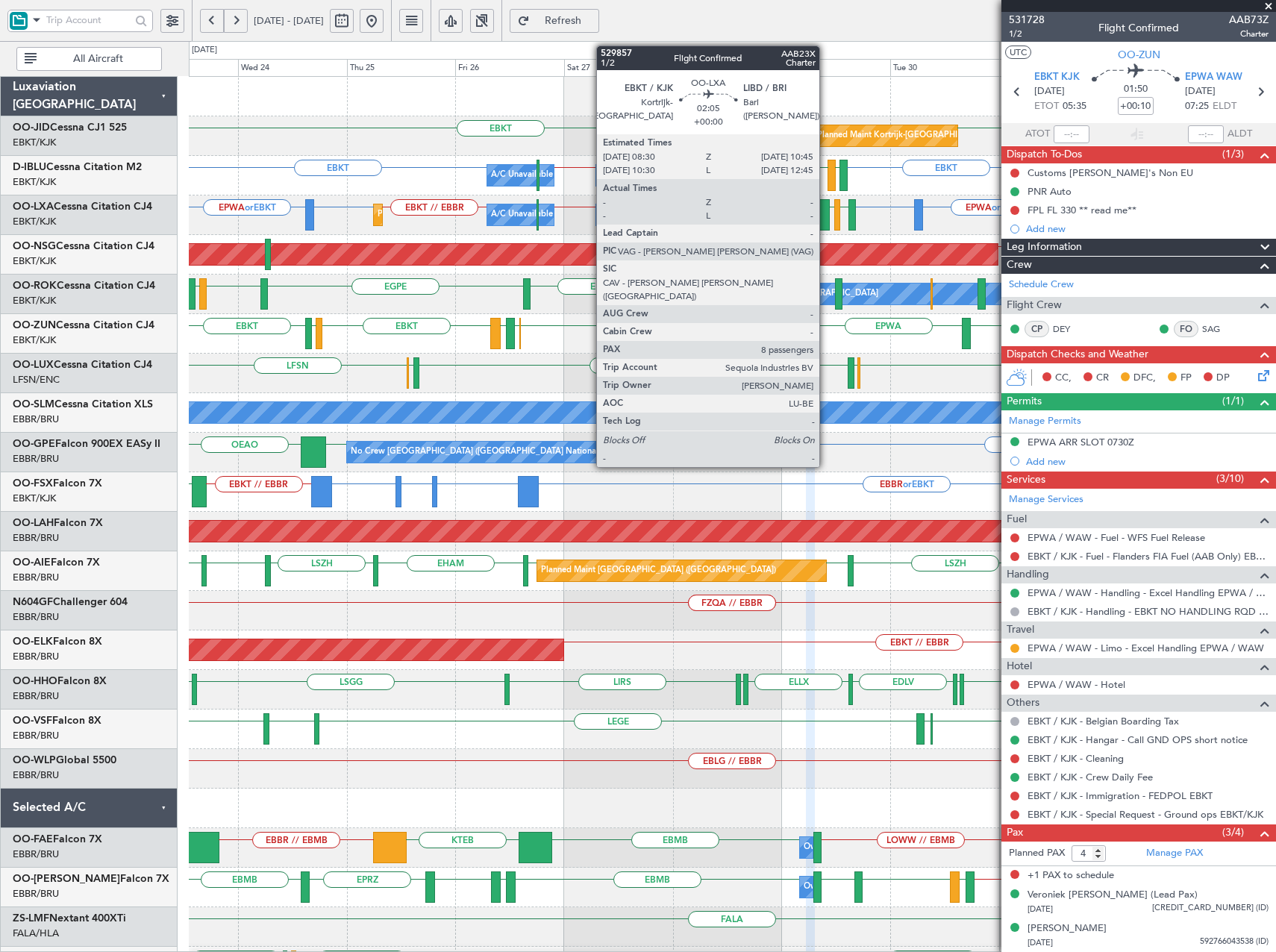
click at [826, 218] on div at bounding box center [824, 215] width 10 height 32
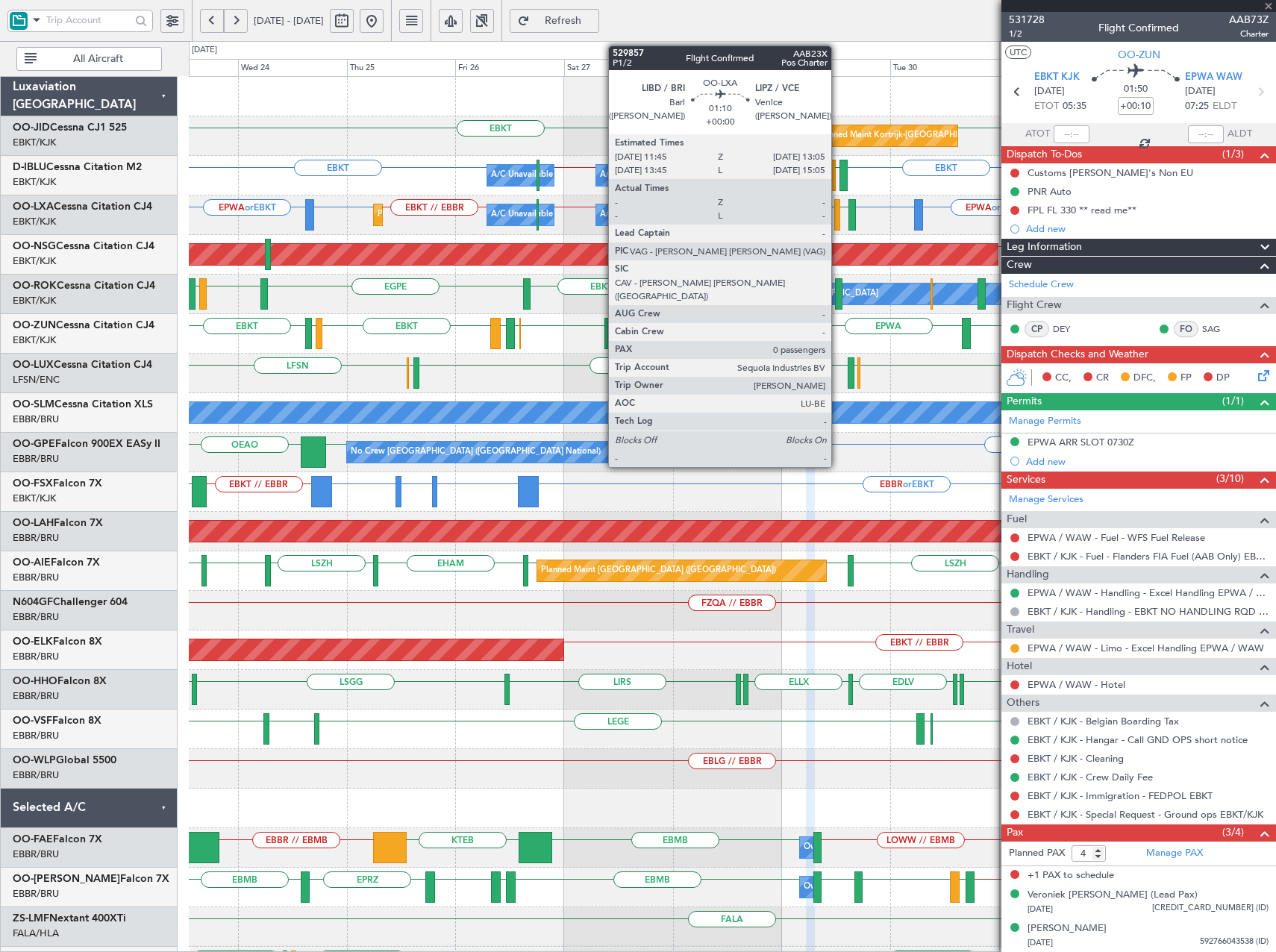
type input "8"
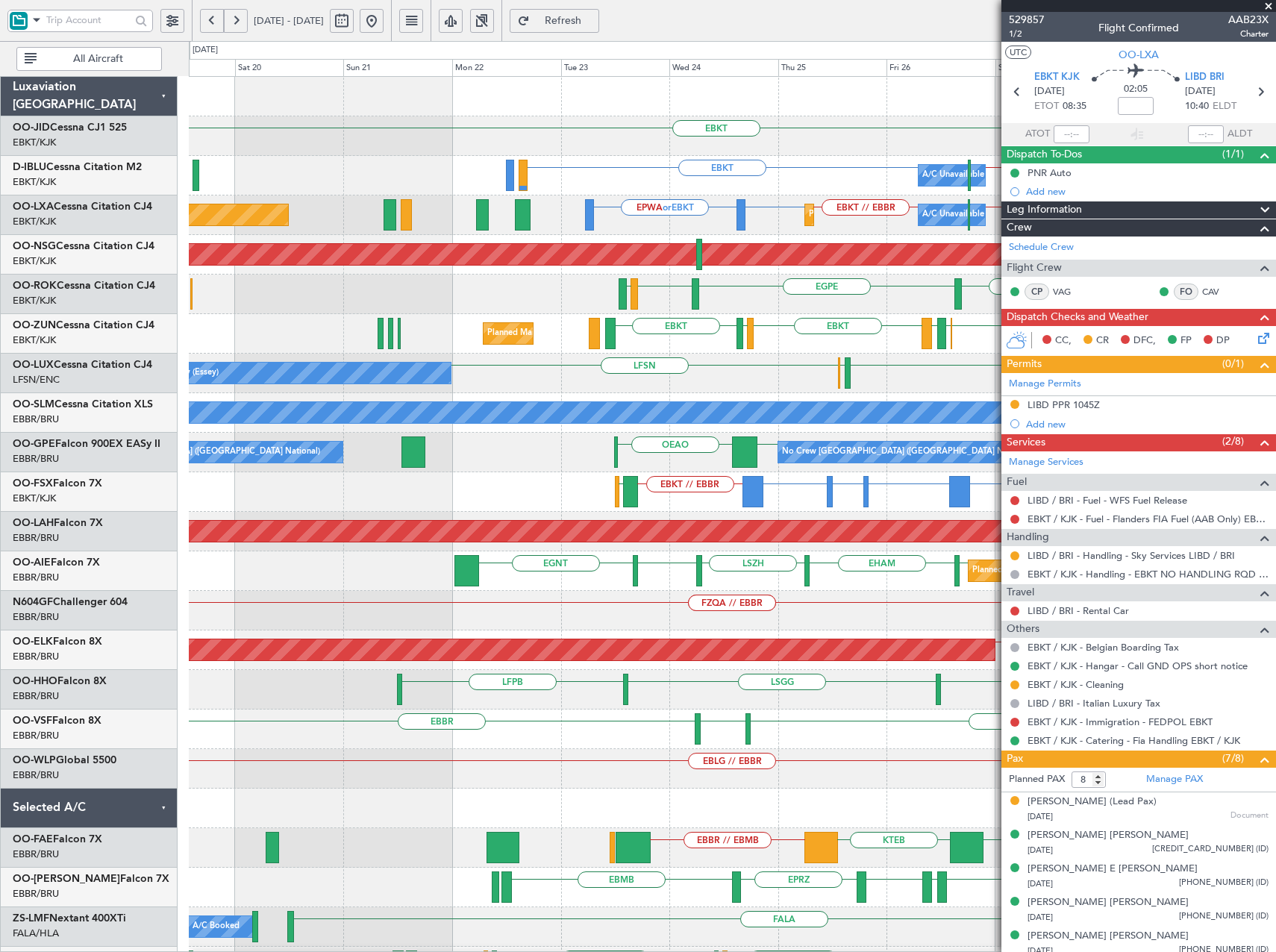
click at [1015, 366] on fb-app "[DATE] - [DATE] Refresh Quick Links All Aircraft EBKT Planned Maint [GEOGRAPHIC…" at bounding box center [638, 486] width 1276 height 934
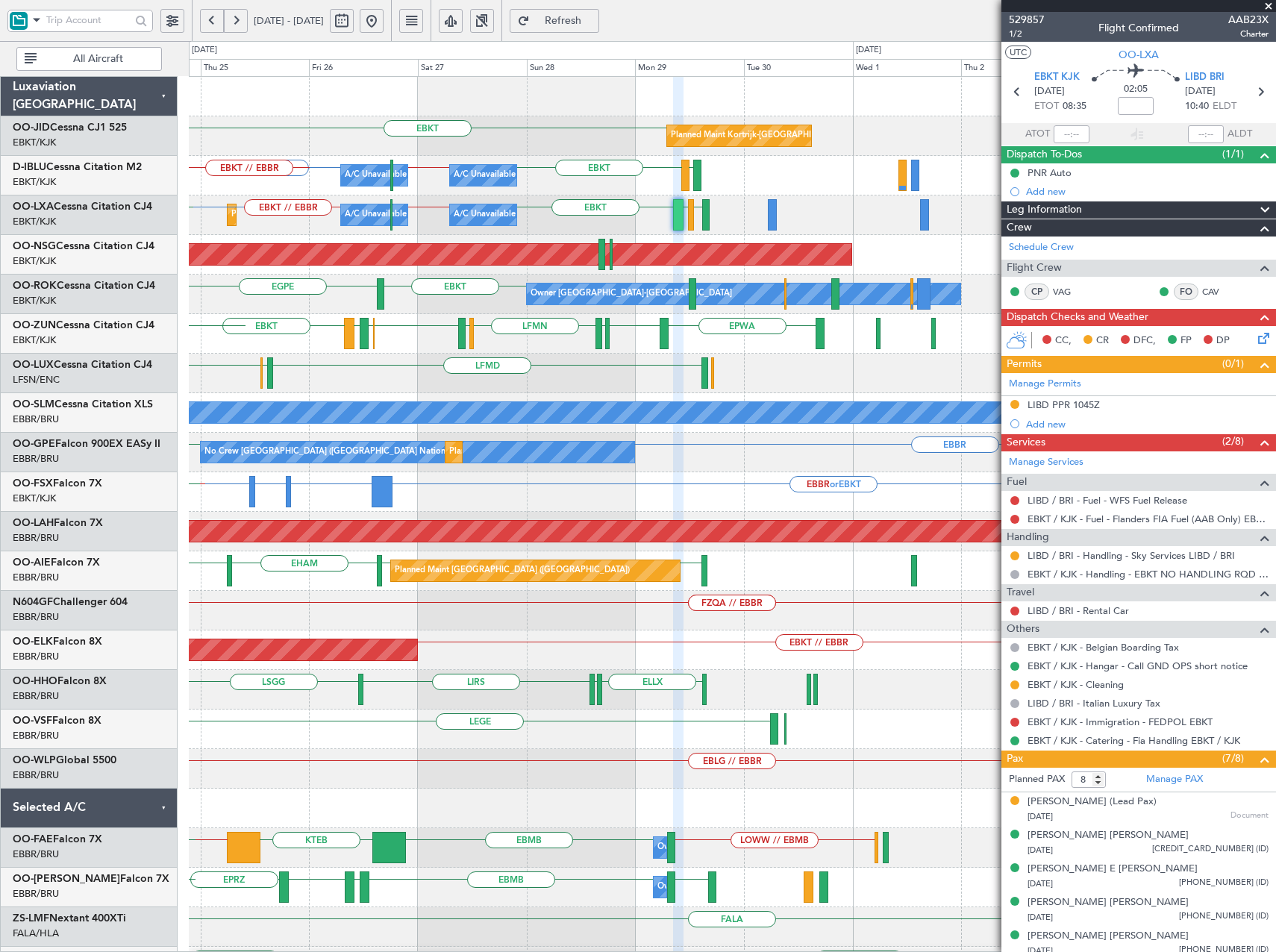
click at [250, 356] on div "Planned Maint Kortrijk-[GEOGRAPHIC_DATA] EBKT A/C Unavailable [GEOGRAPHIC_DATA]…" at bounding box center [731, 551] width 1086 height 949
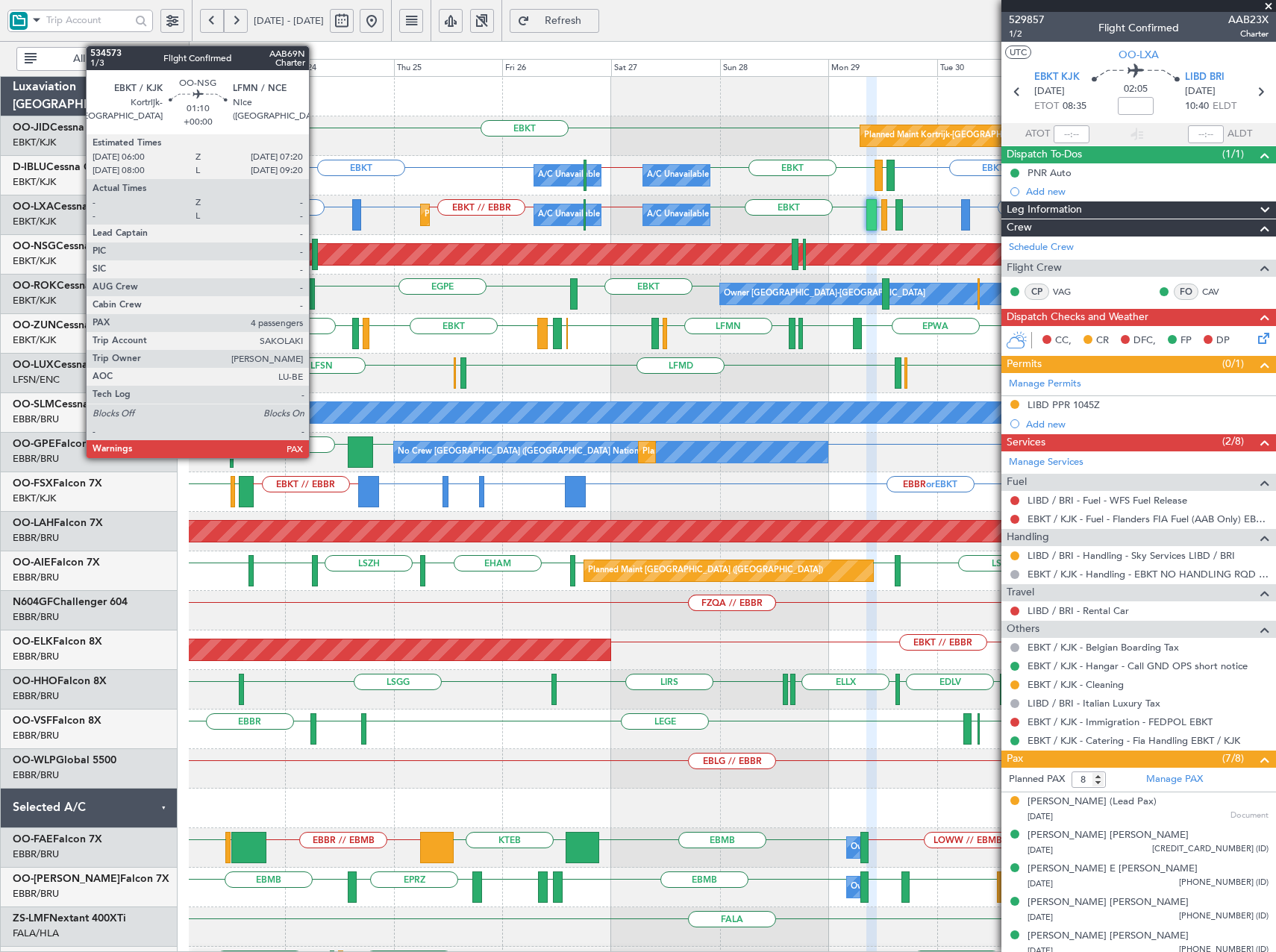
click at [315, 255] on div at bounding box center [315, 254] width 7 height 32
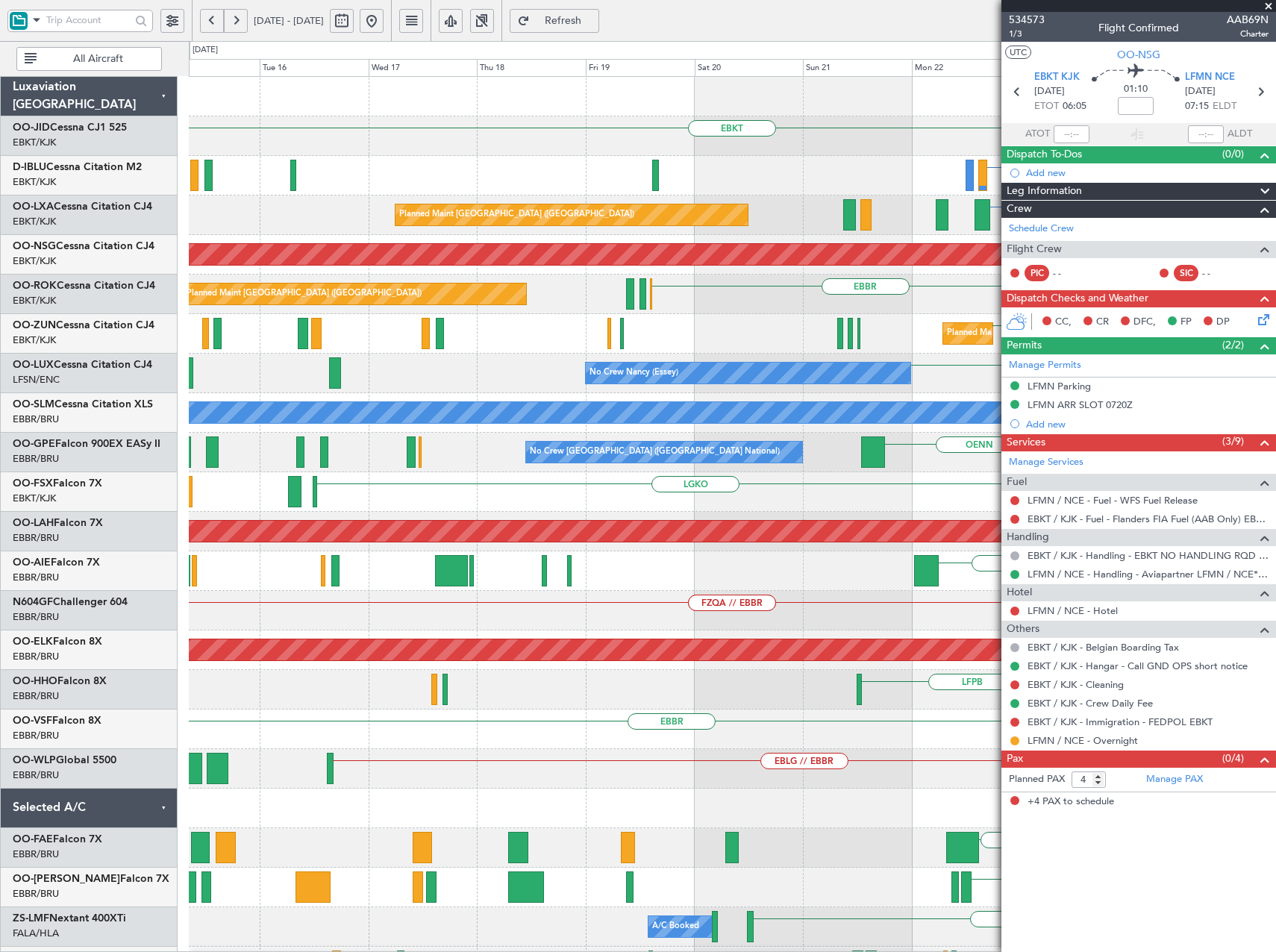
click at [1275, 597] on html "[DATE] - [DATE] Refresh Quick Links All Aircraft EBKT EBKT A/C Unavailable [GEO…" at bounding box center [638, 476] width 1276 height 952
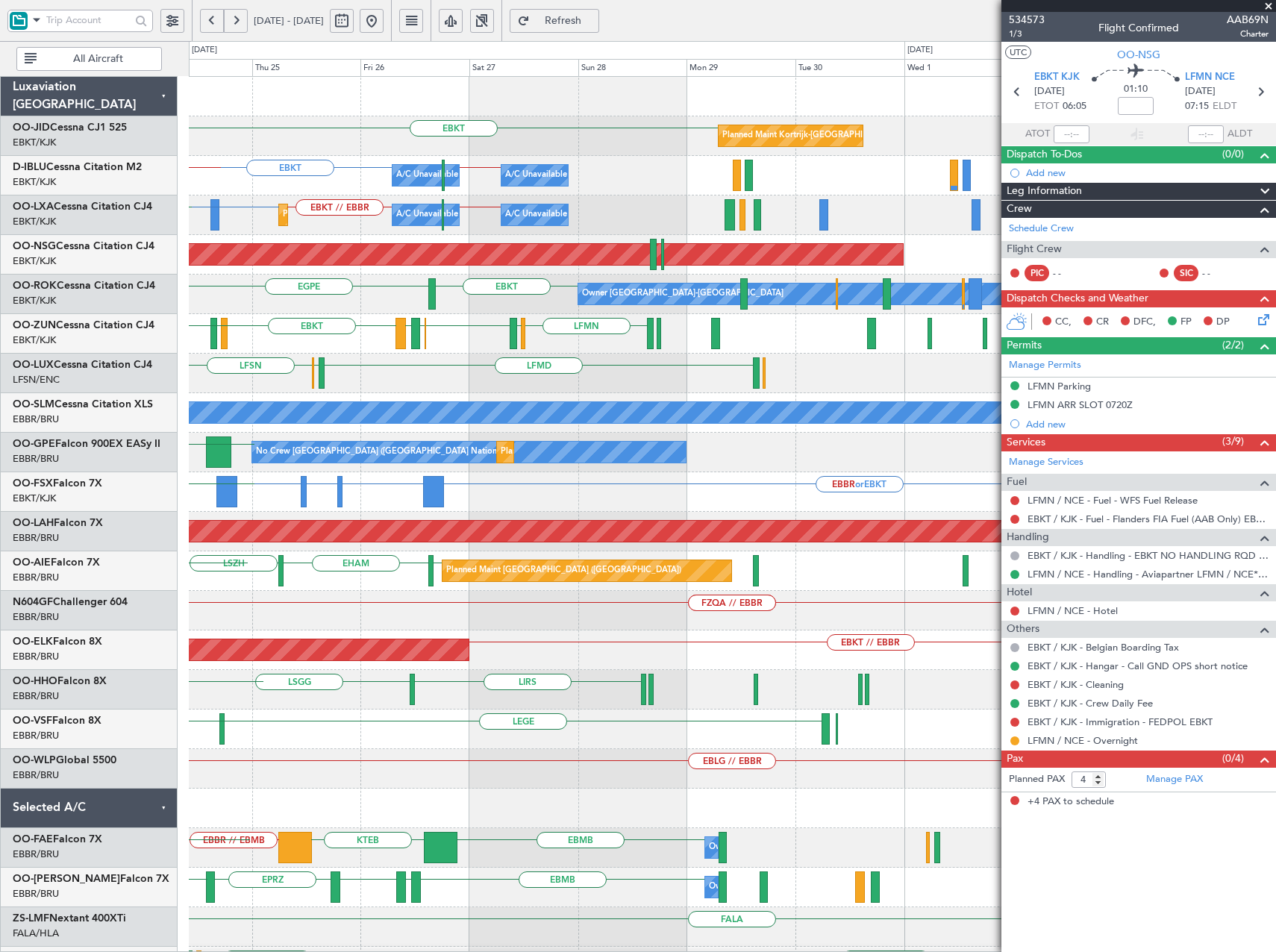
click at [322, 421] on div "A/C Unavailable [GEOGRAPHIC_DATA]" at bounding box center [732, 413] width 3259 height 21
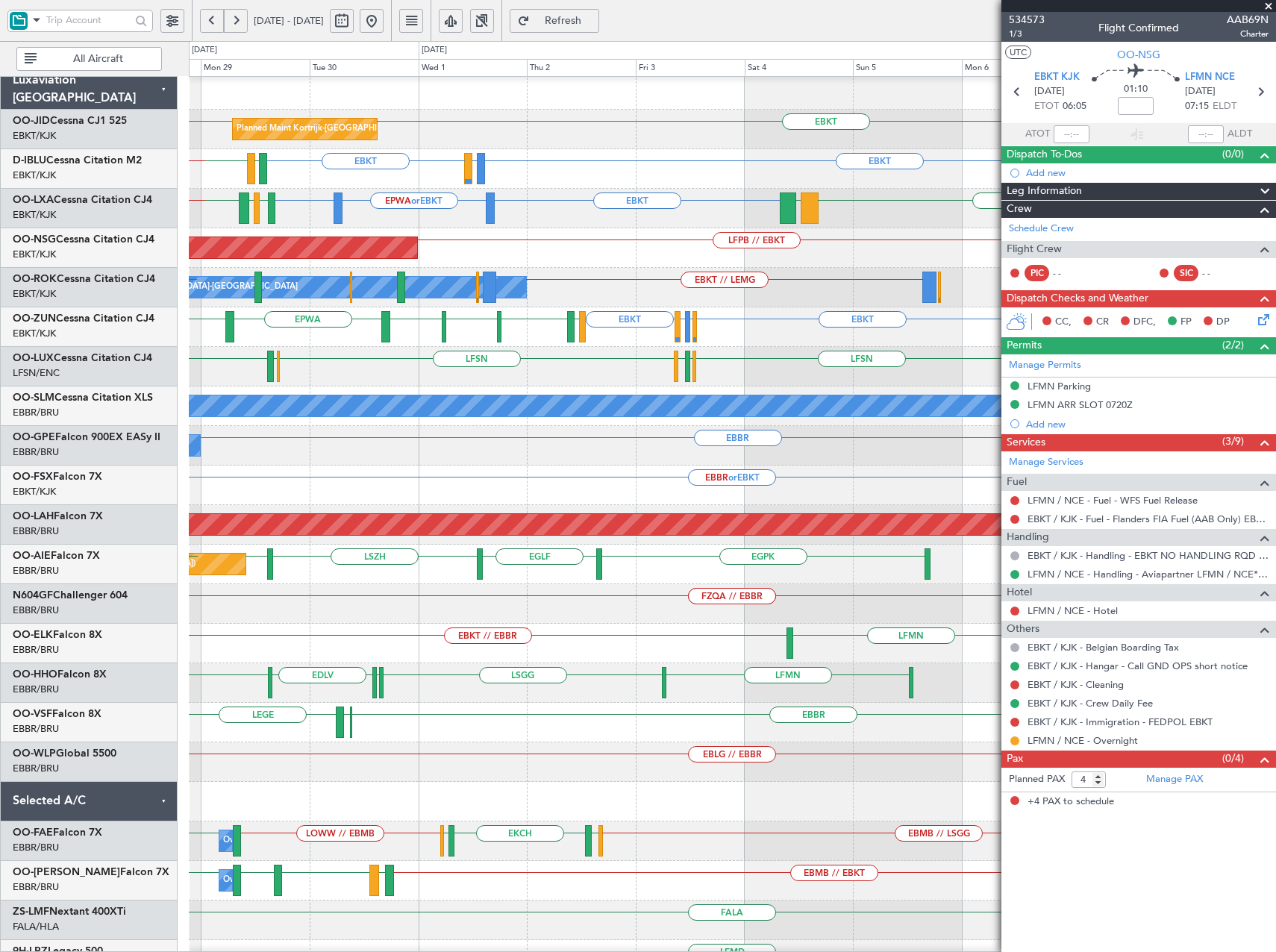
click at [471, 361] on div "LFSN LFPB LFMN LFSN ELLX LFMD" at bounding box center [731, 366] width 1086 height 39
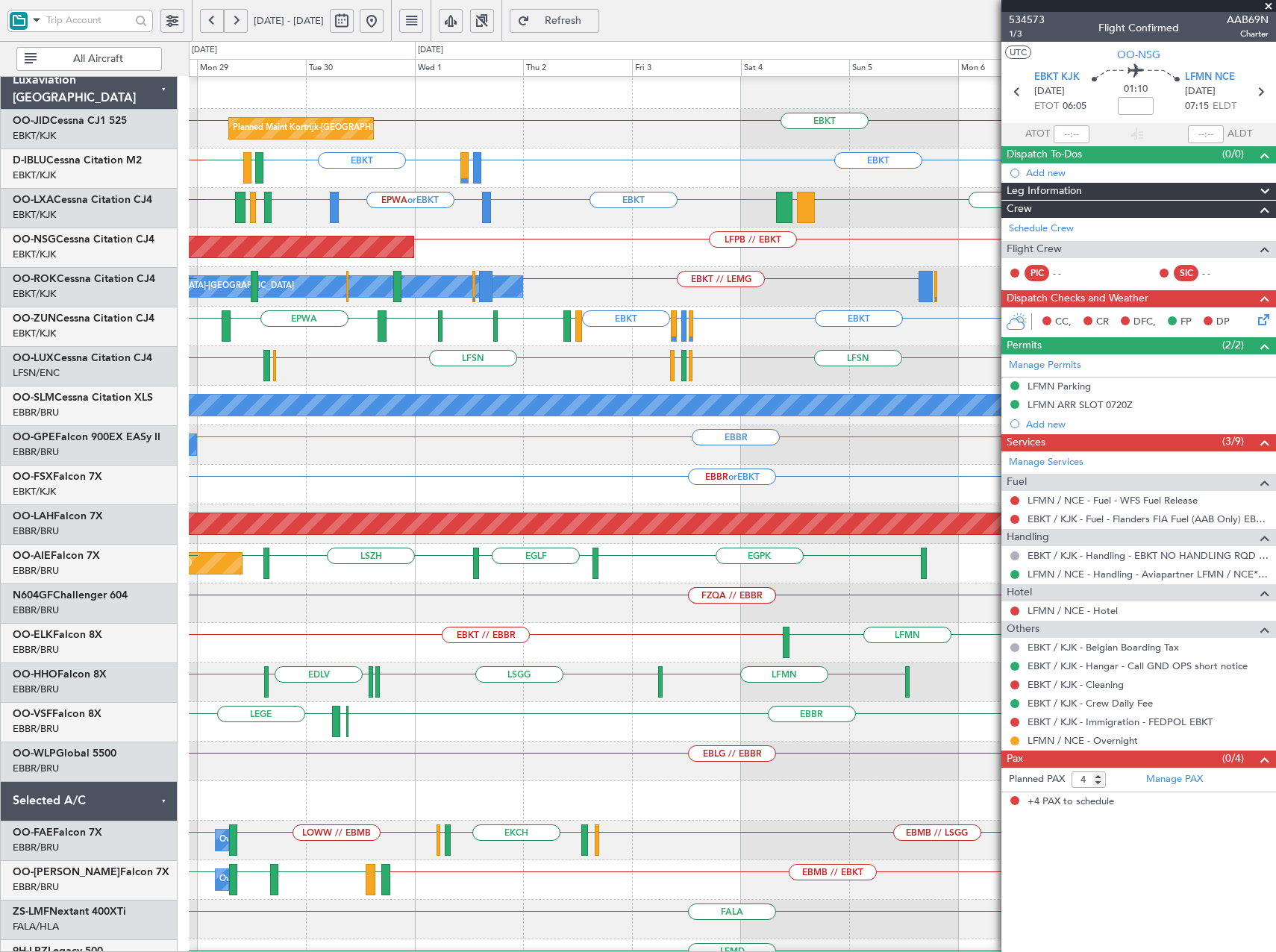
scroll to position [8, 0]
click at [1249, 32] on body "[DATE] - [DATE] Refresh Quick Links All Aircraft EBKT EBKT Planned Maint [GEOGR…" at bounding box center [638, 476] width 1276 height 952
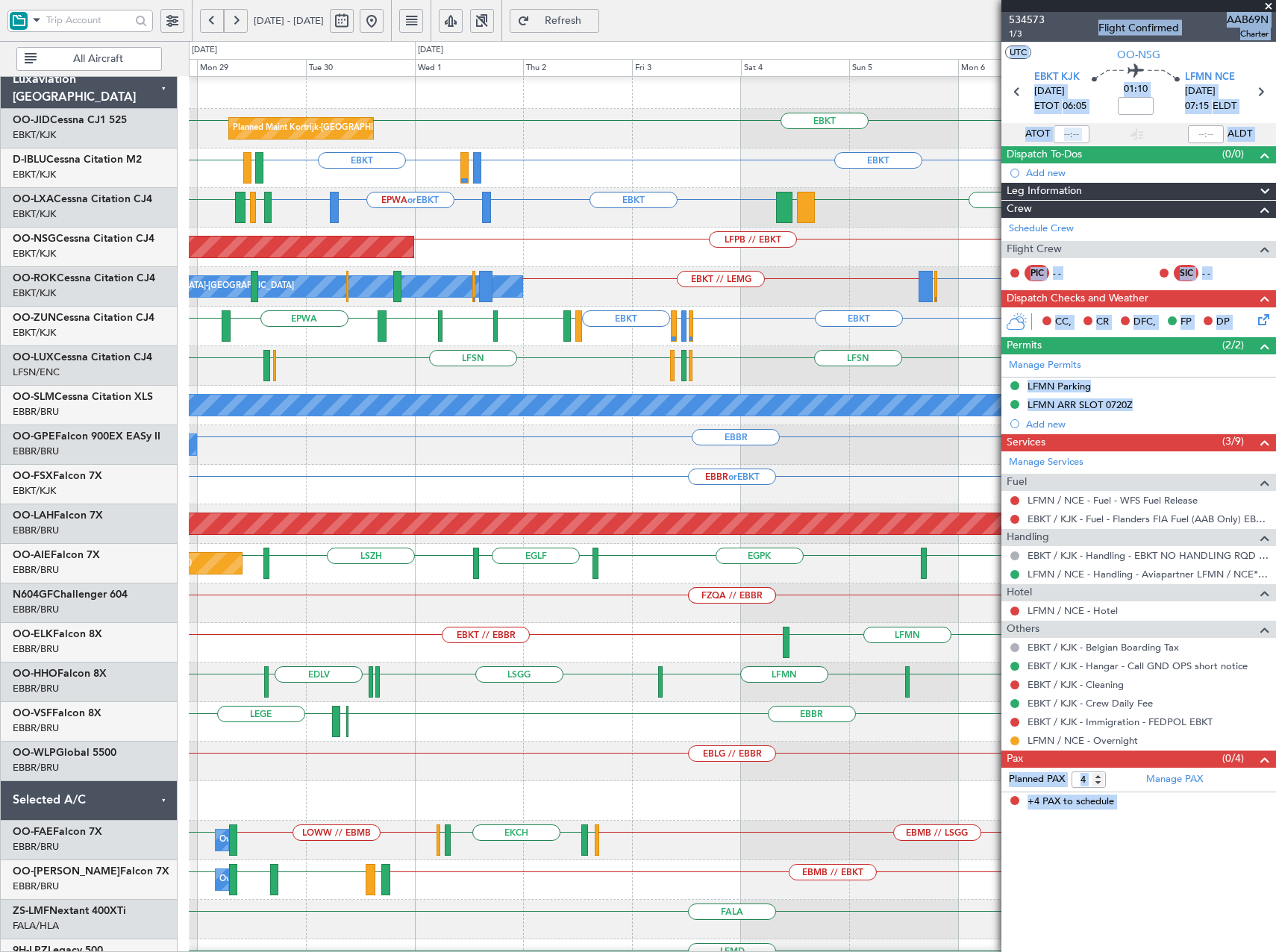
click at [823, 139] on div "EBKT EBKT Planned Maint [GEOGRAPHIC_DATA]-[GEOGRAPHIC_DATA]" at bounding box center [731, 129] width 1086 height 39
click at [1273, 5] on span at bounding box center [1268, 7] width 15 height 14
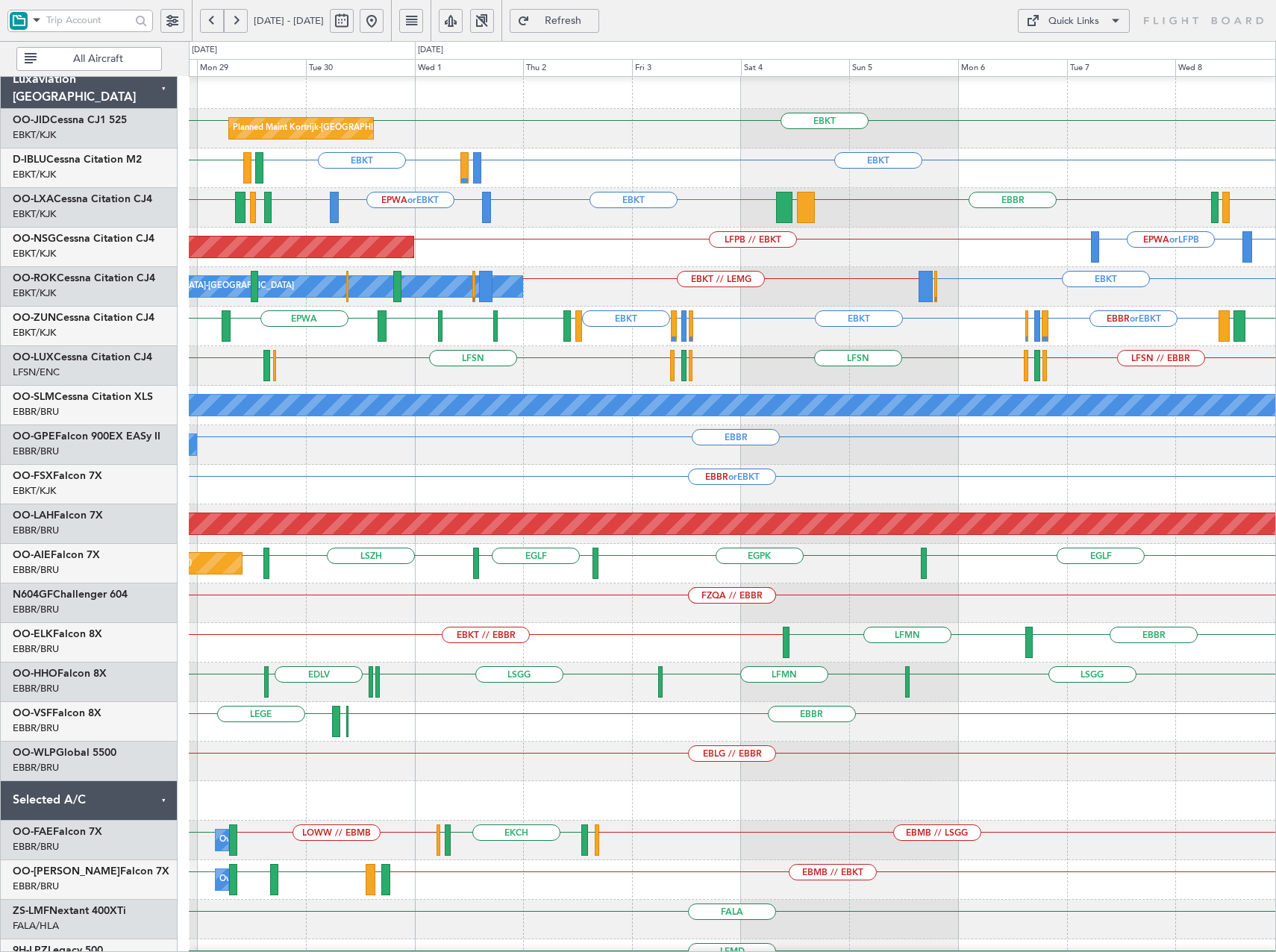
type input "0"
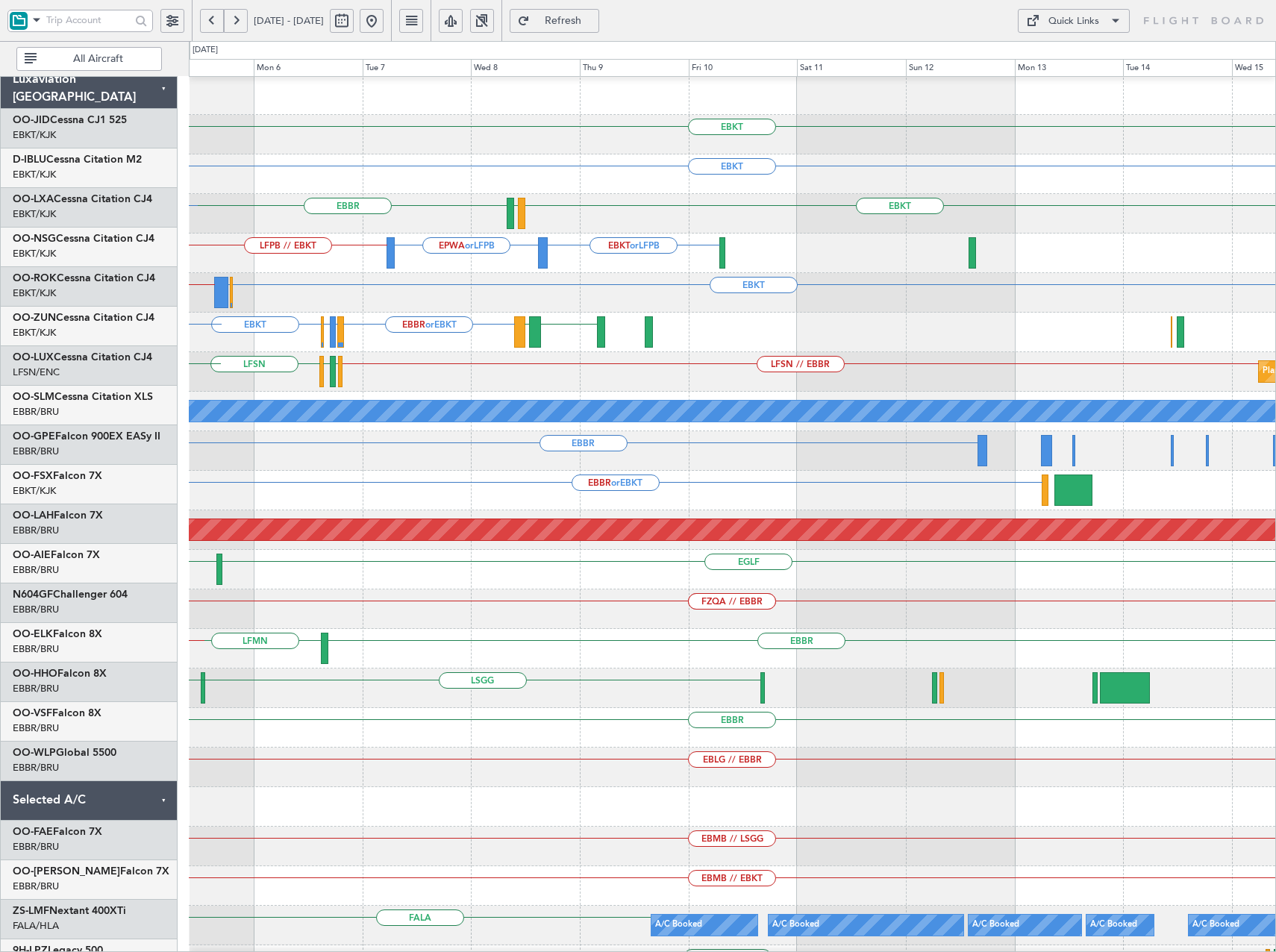
click at [374, 180] on div "EBKT" at bounding box center [731, 174] width 1086 height 39
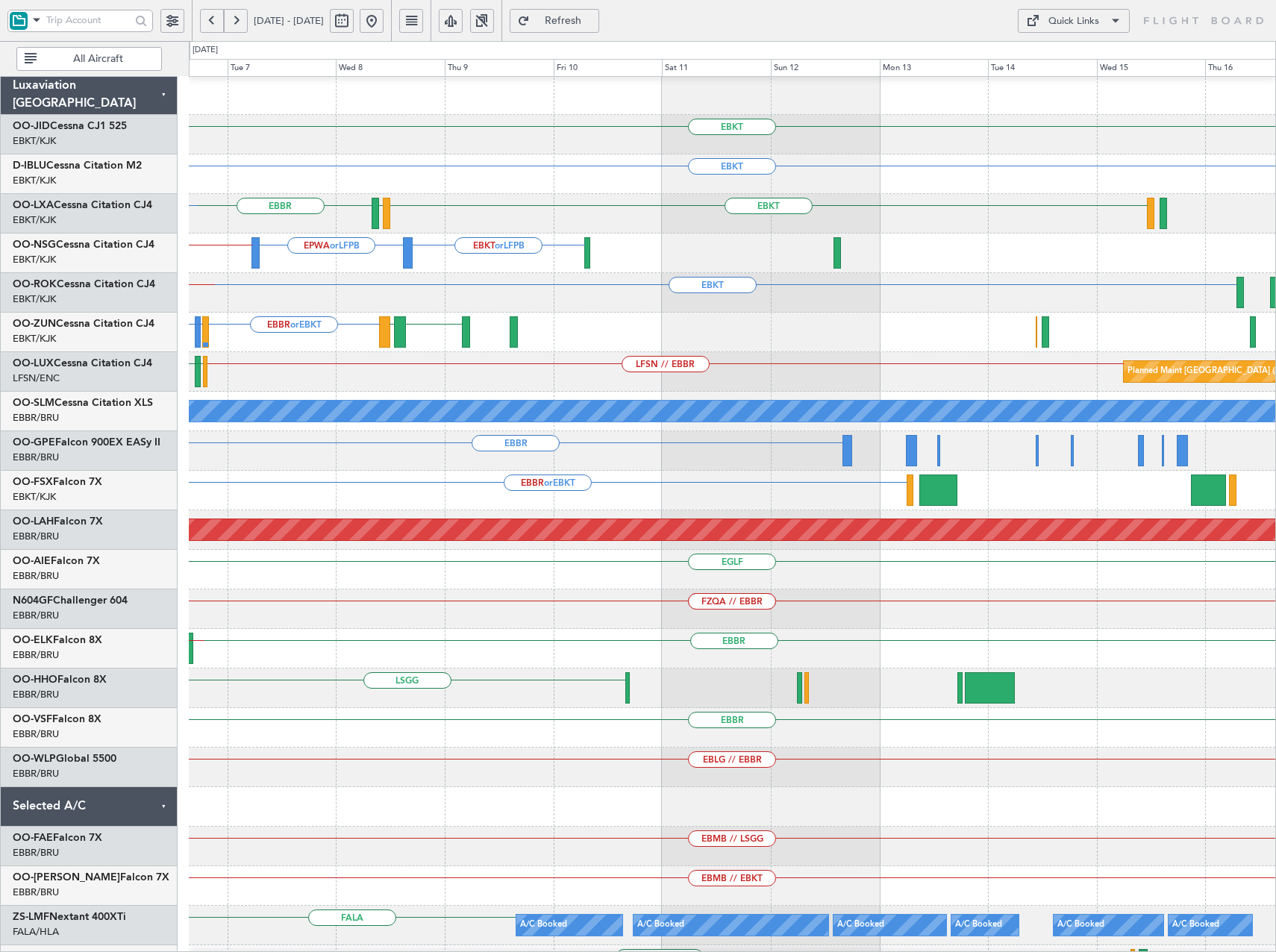
scroll to position [0, 0]
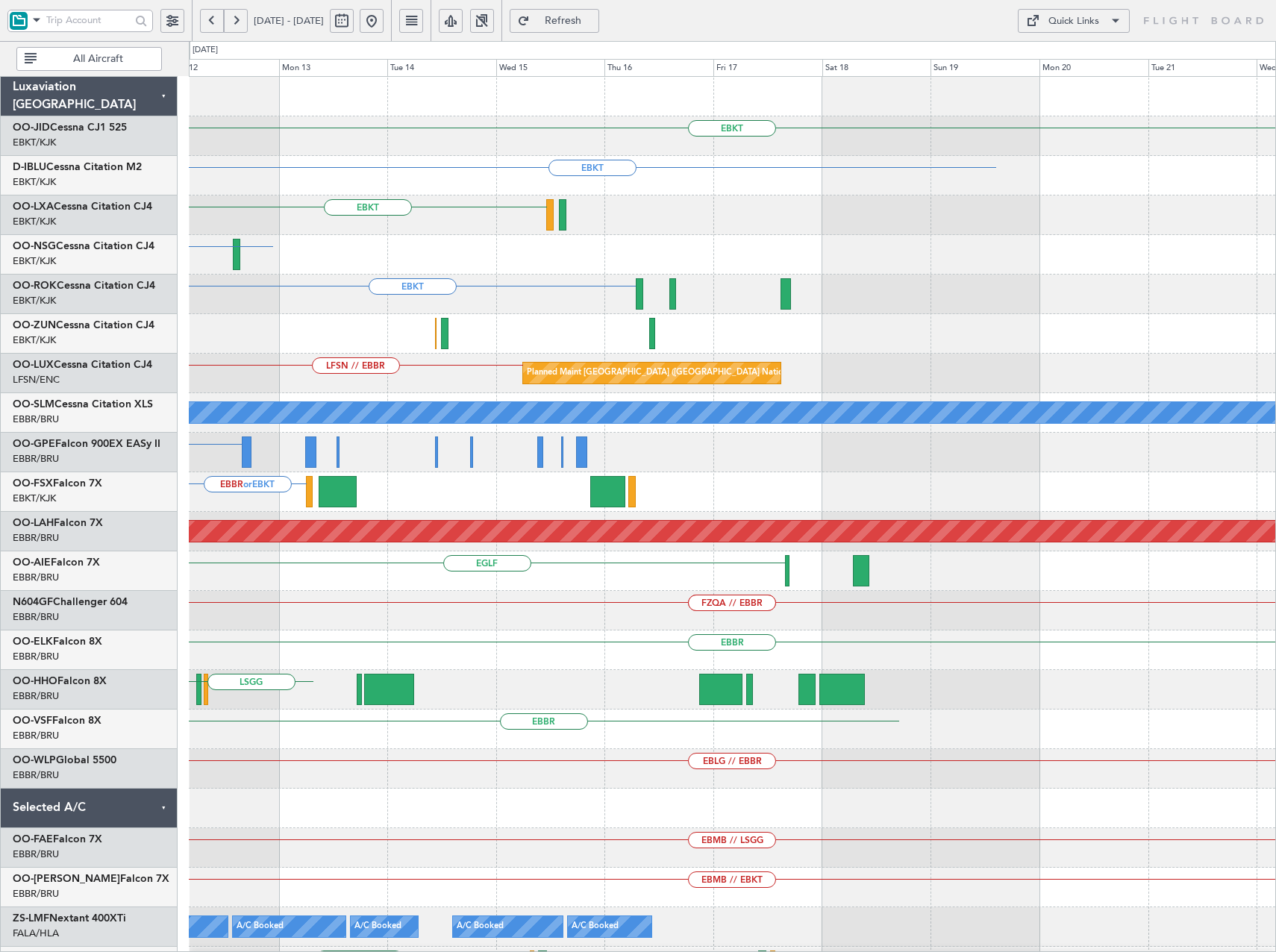
click at [344, 214] on div "EBKT EBKT EBKT EBKT or LFPB EBKT LFSN // EBBR Planned Maint [GEOGRAPHIC_DATA] (…" at bounding box center [731, 551] width 1086 height 949
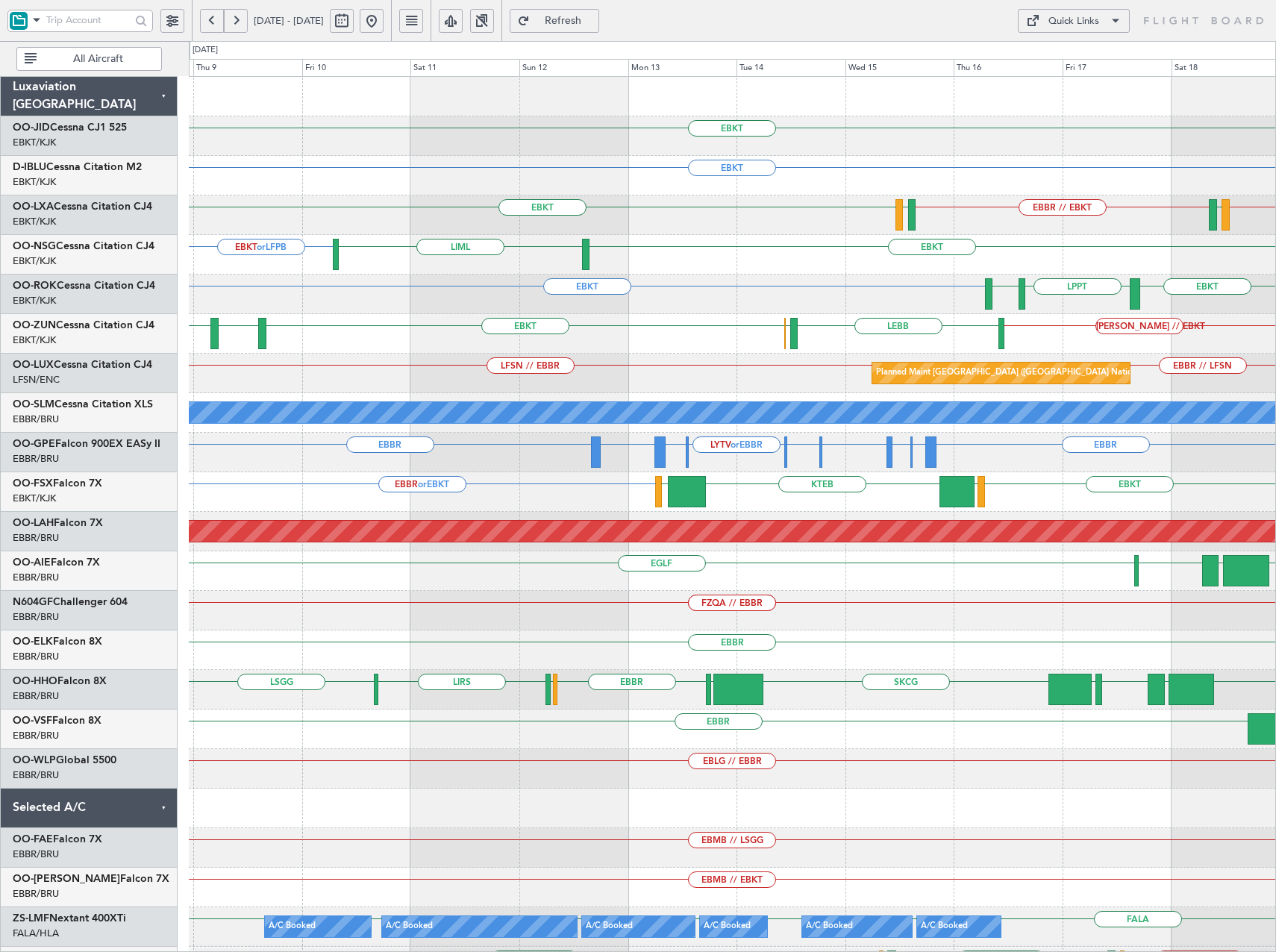
click at [1089, 20] on div "Quick Links" at bounding box center [1074, 22] width 51 height 15
click at [1079, 45] on button "Trip Builder" at bounding box center [1073, 57] width 112 height 36
click at [384, 19] on button at bounding box center [372, 21] width 24 height 24
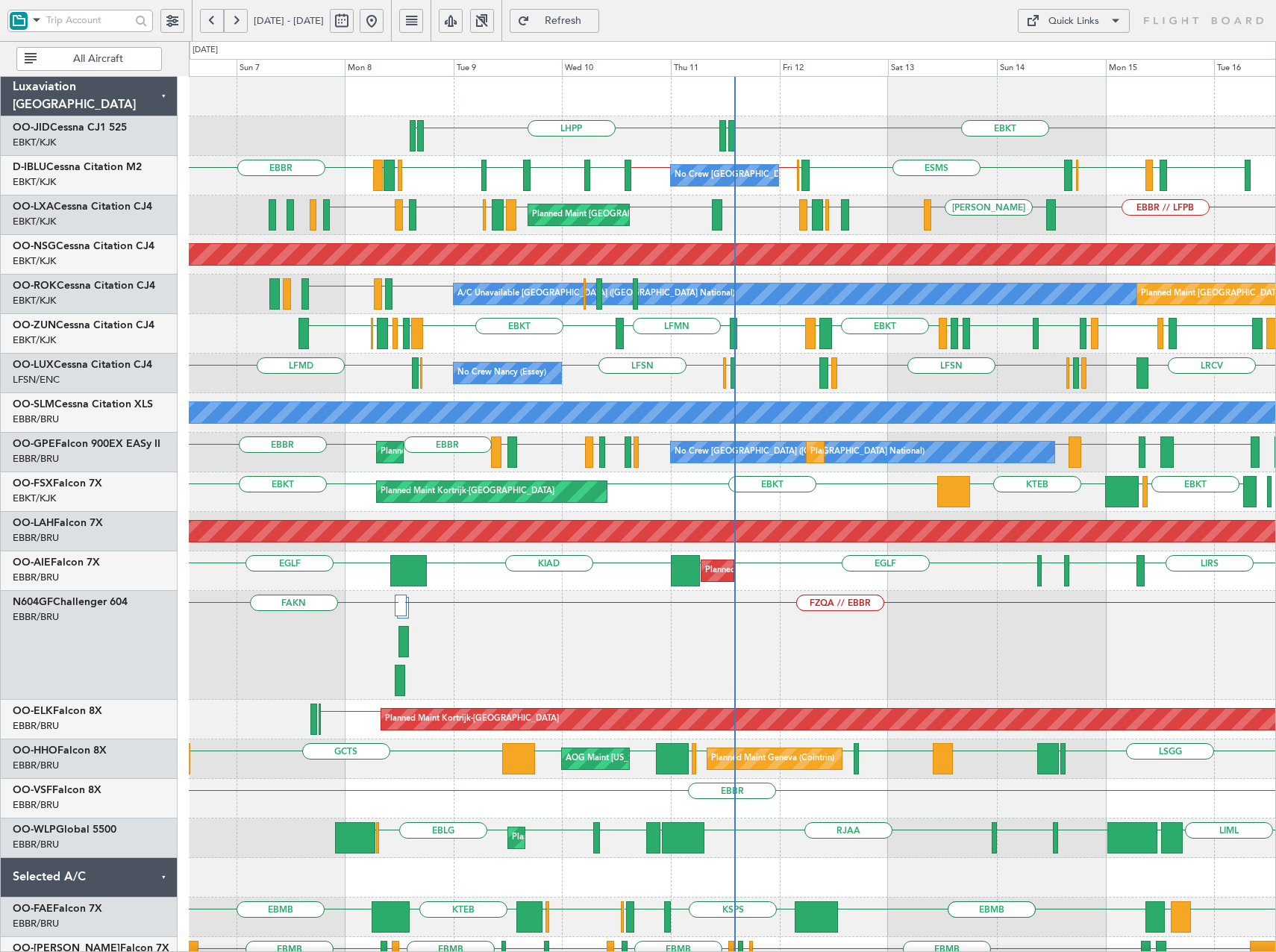
click at [990, 367] on div "No Crew [PERSON_NAME] ([PERSON_NAME]) LFSN LFMD LFMD EBKT [GEOGRAPHIC_DATA] LFS…" at bounding box center [731, 373] width 1086 height 39
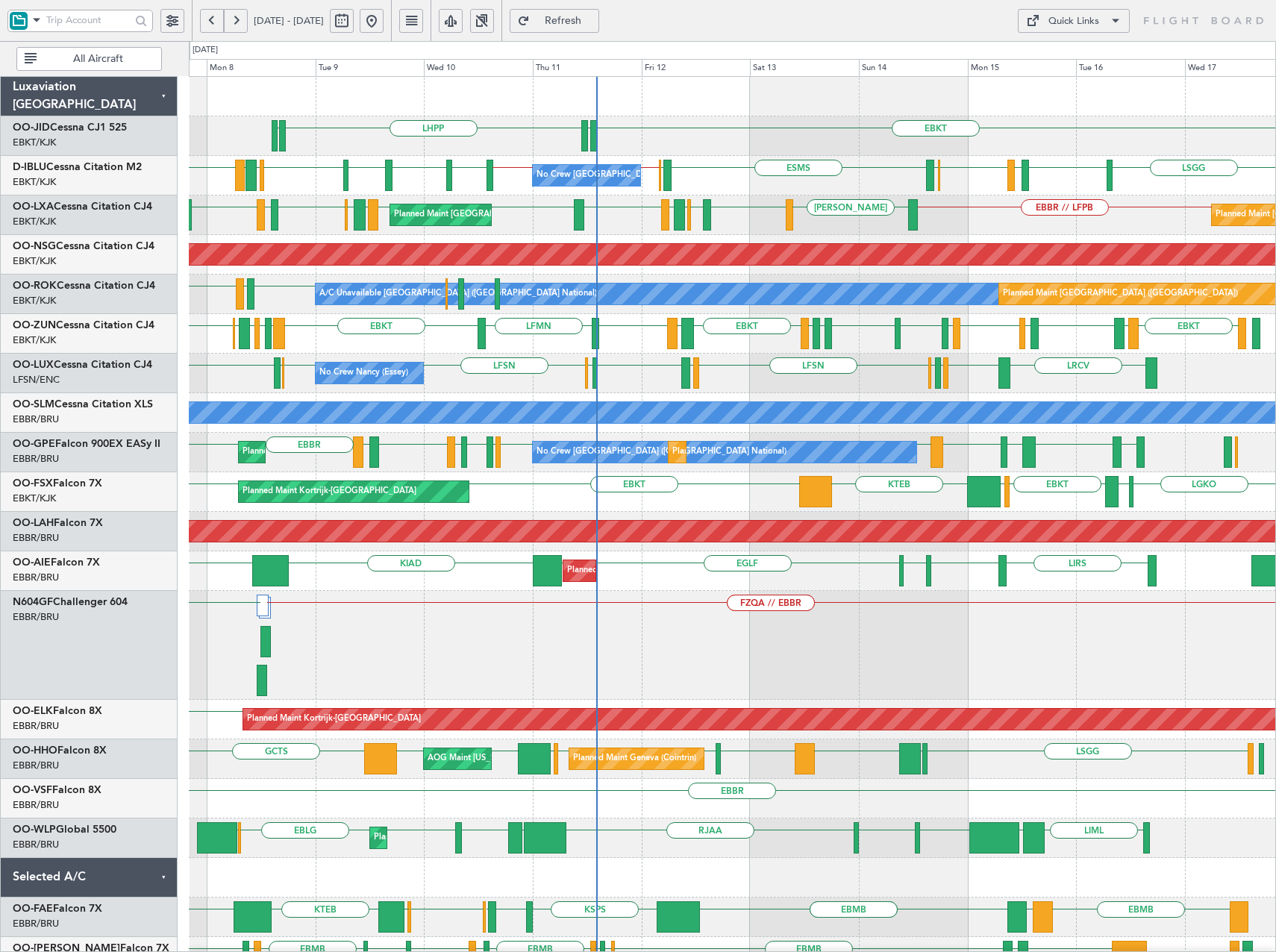
click at [955, 386] on div "No Crew [PERSON_NAME] ([PERSON_NAME]) LFSN LFMD LFMD EBKT [GEOGRAPHIC_DATA] LFS…" at bounding box center [731, 373] width 1086 height 39
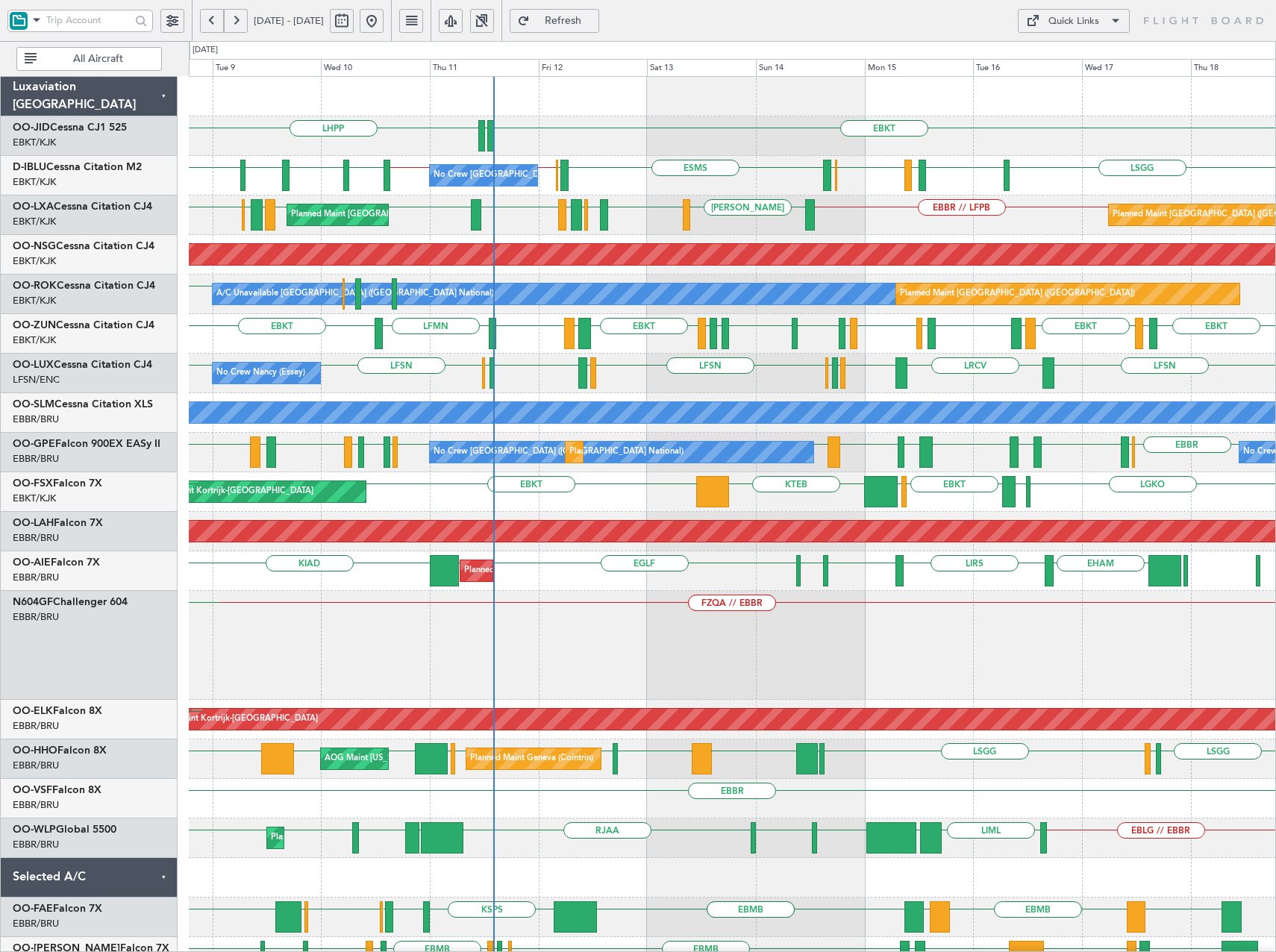
click at [1062, 367] on div "No Crew [PERSON_NAME] ([PERSON_NAME]) LFSN LFSN LFMD EBKT [GEOGRAPHIC_DATA] LFS…" at bounding box center [731, 373] width 1086 height 39
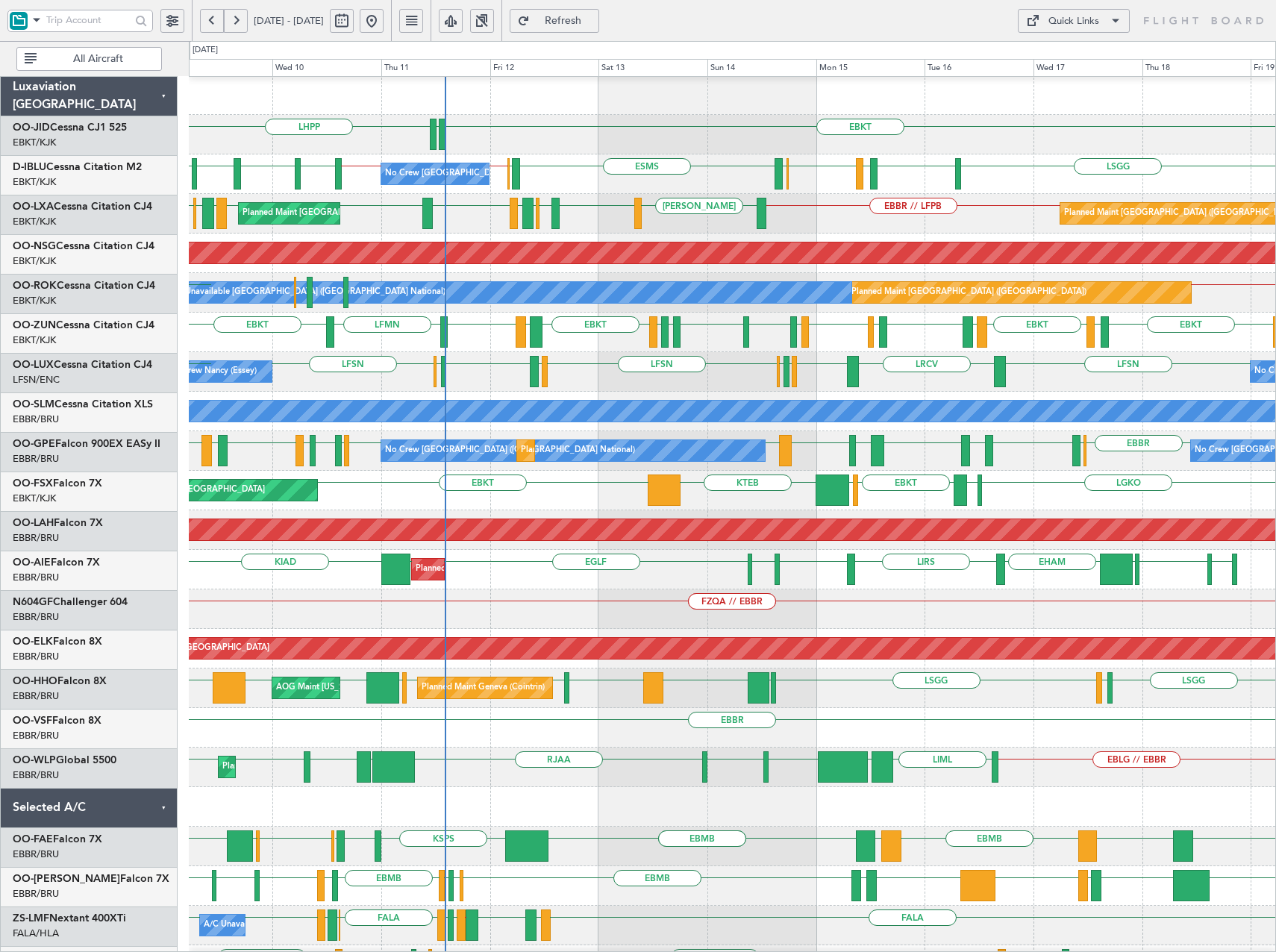
scroll to position [2, 0]
